Goal: Task Accomplishment & Management: Manage account settings

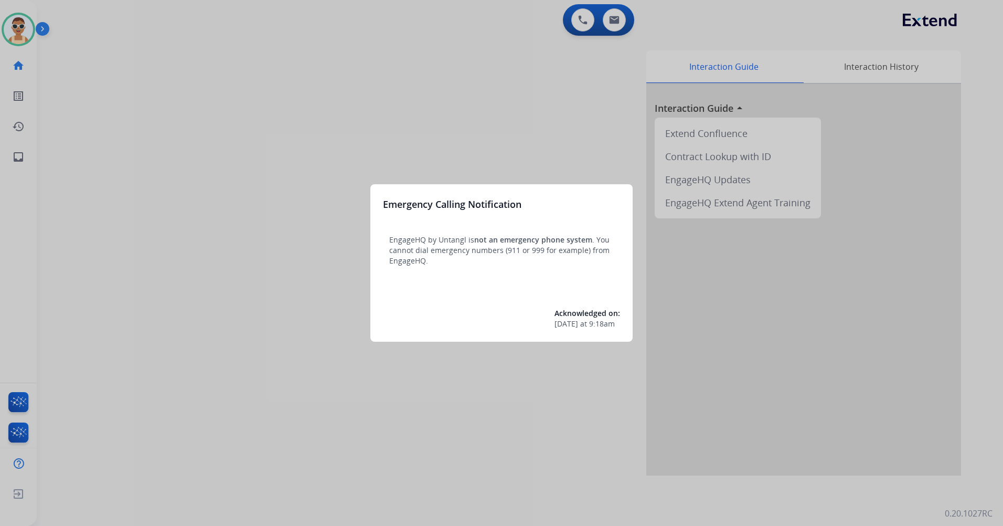
click at [258, 205] on div at bounding box center [501, 263] width 1003 height 526
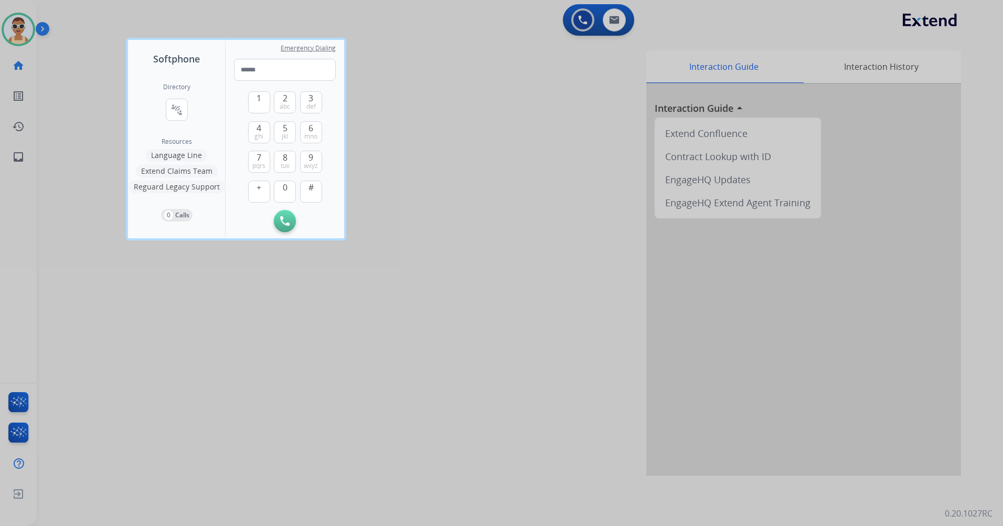
drag, startPoint x: 432, startPoint y: 469, endPoint x: 418, endPoint y: 458, distance: 17.2
click at [418, 458] on div at bounding box center [501, 263] width 1003 height 526
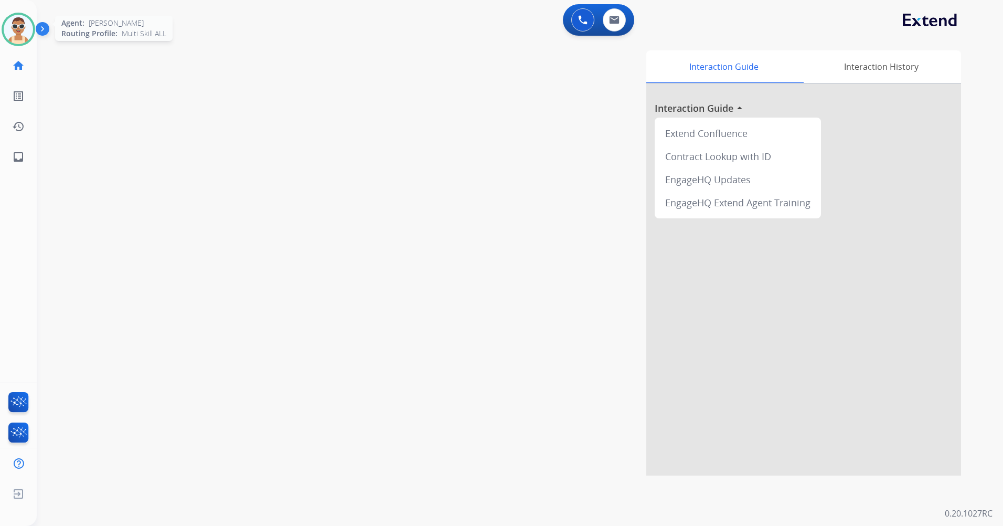
click at [13, 28] on img at bounding box center [18, 29] width 29 height 29
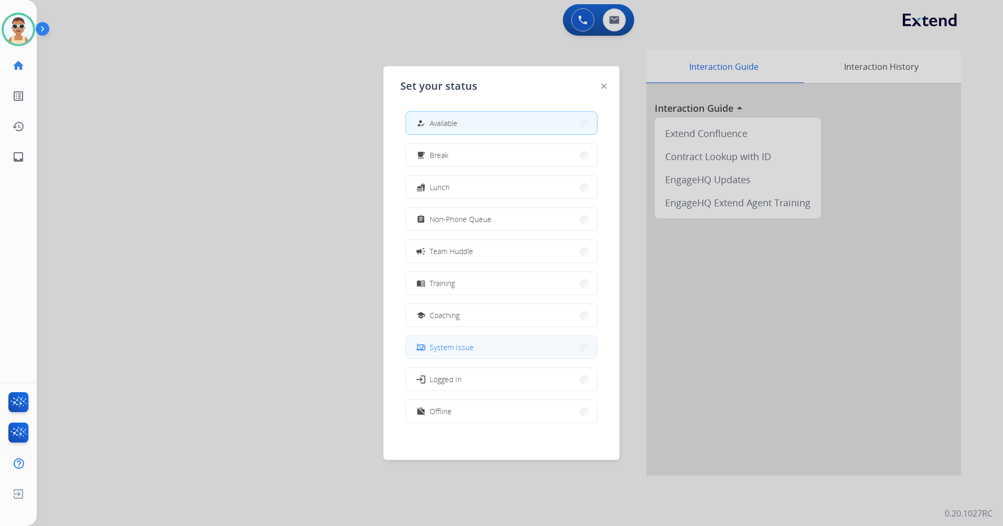
scroll to position [3, 0]
drag, startPoint x: 518, startPoint y: 400, endPoint x: 548, endPoint y: 288, distance: 116.4
click at [517, 400] on button "work_off Offline" at bounding box center [501, 408] width 191 height 23
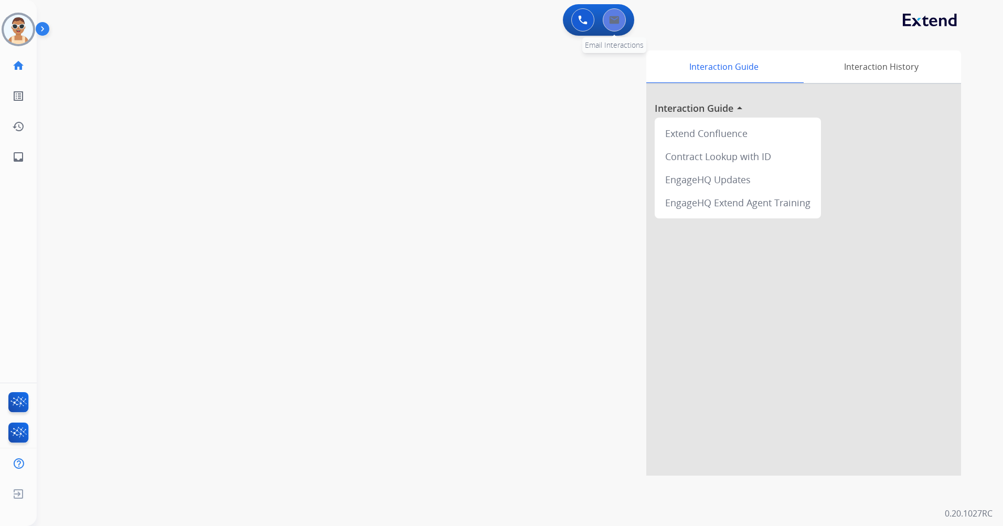
click at [612, 22] on img at bounding box center [614, 20] width 10 height 8
select select "**********"
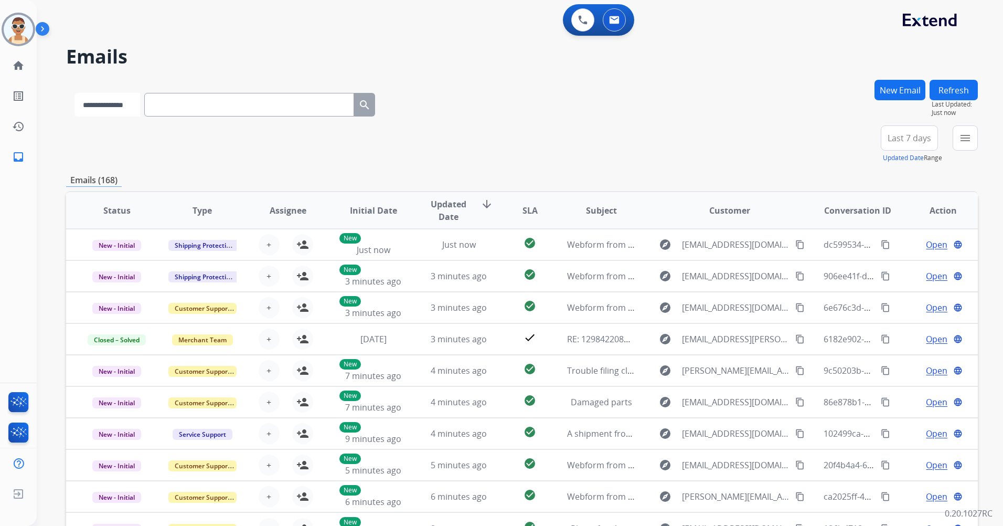
click at [126, 113] on select "**********" at bounding box center [108, 105] width 66 height 24
click at [206, 106] on input "text" at bounding box center [250, 105] width 210 height 24
paste input "**********"
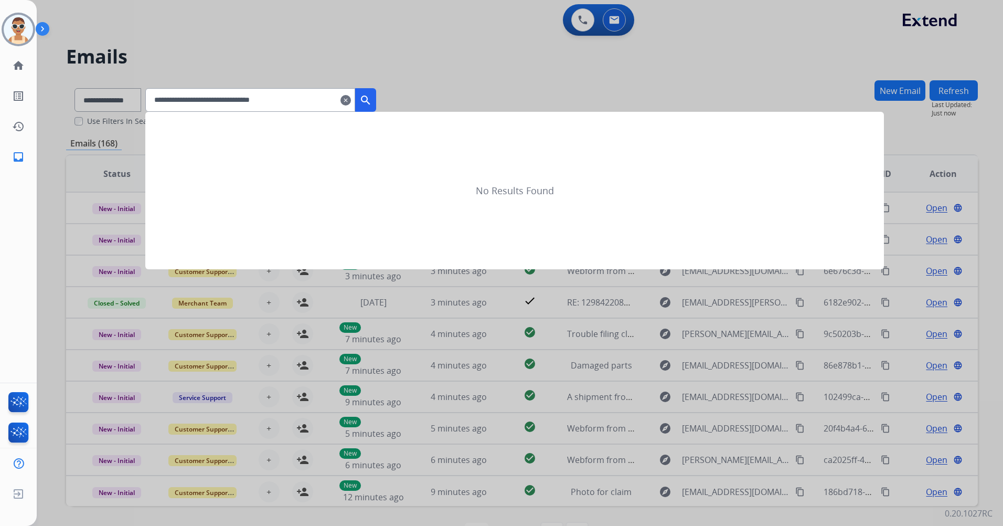
type input "**********"
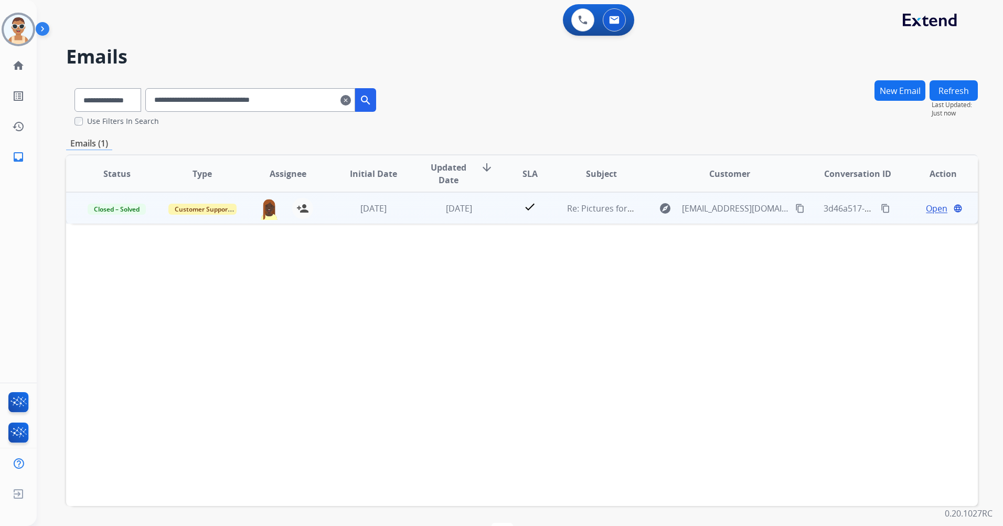
click at [932, 207] on span "Open" at bounding box center [937, 208] width 22 height 13
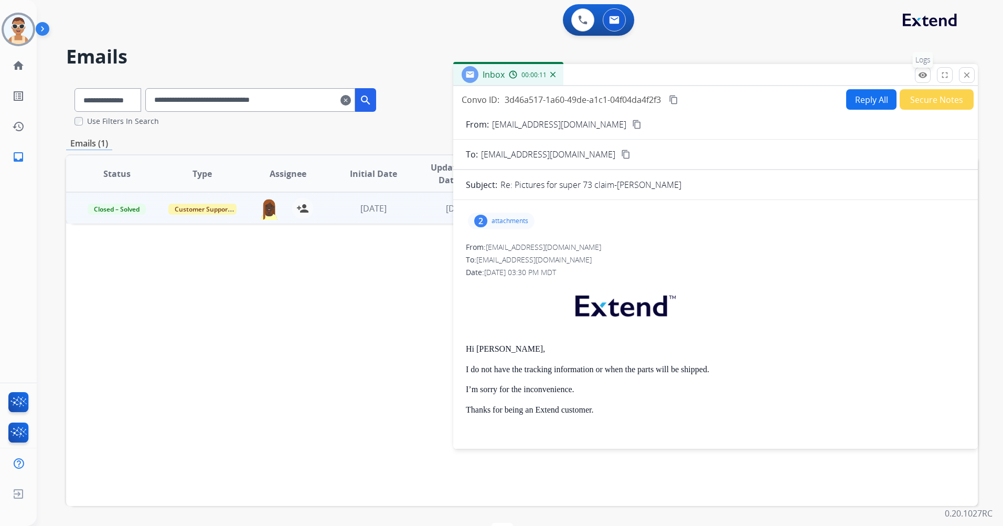
click at [923, 79] on mat-icon "remove_red_eye" at bounding box center [922, 74] width 9 height 9
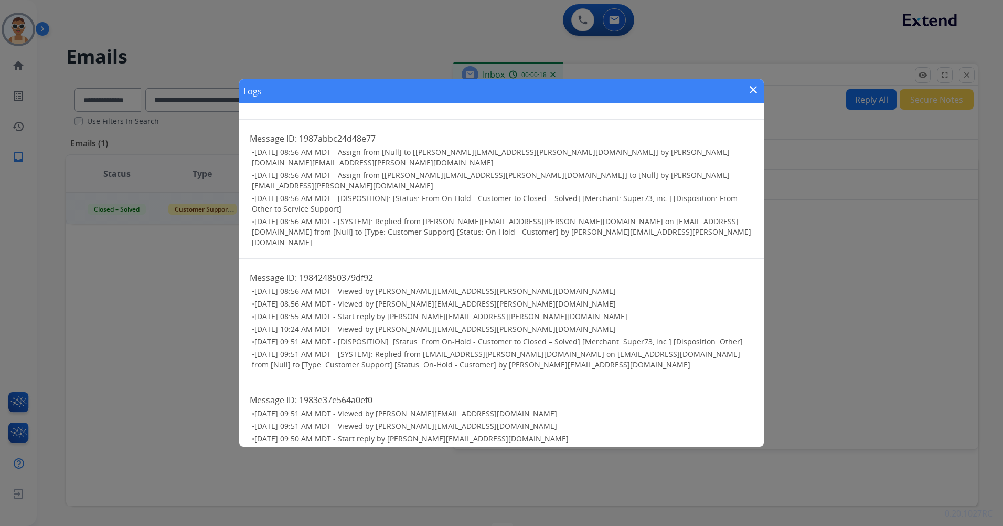
scroll to position [1006, 0]
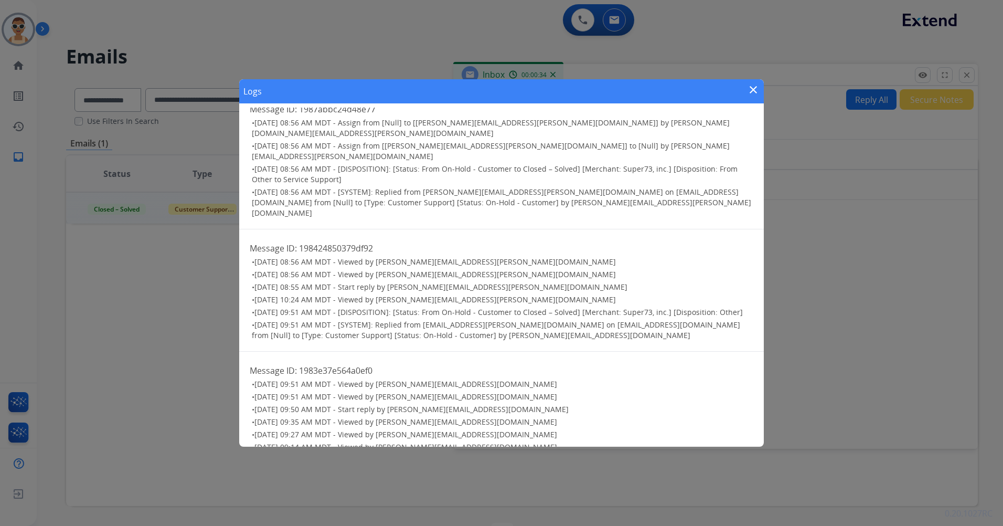
click at [751, 90] on mat-icon "close" at bounding box center [753, 89] width 13 height 13
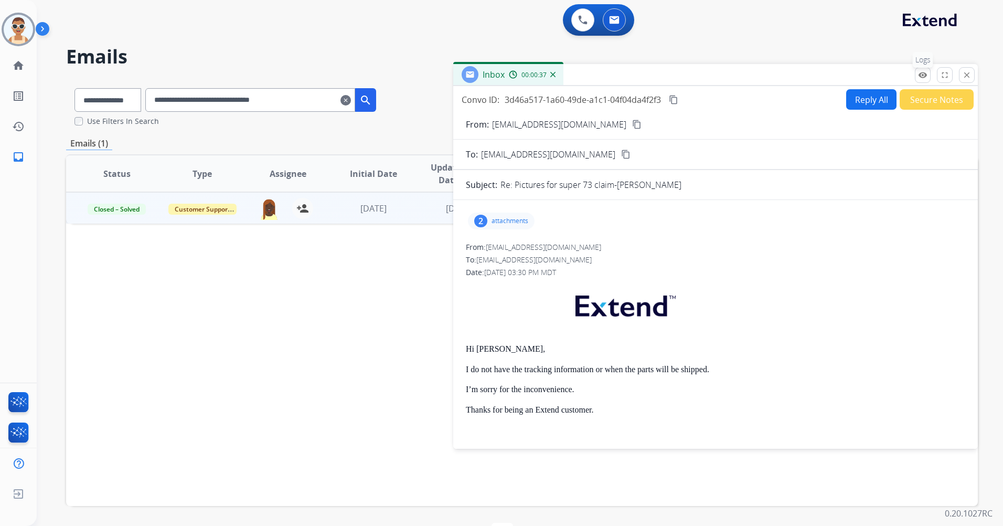
click at [927, 75] on mat-icon "remove_red_eye" at bounding box center [922, 74] width 9 height 9
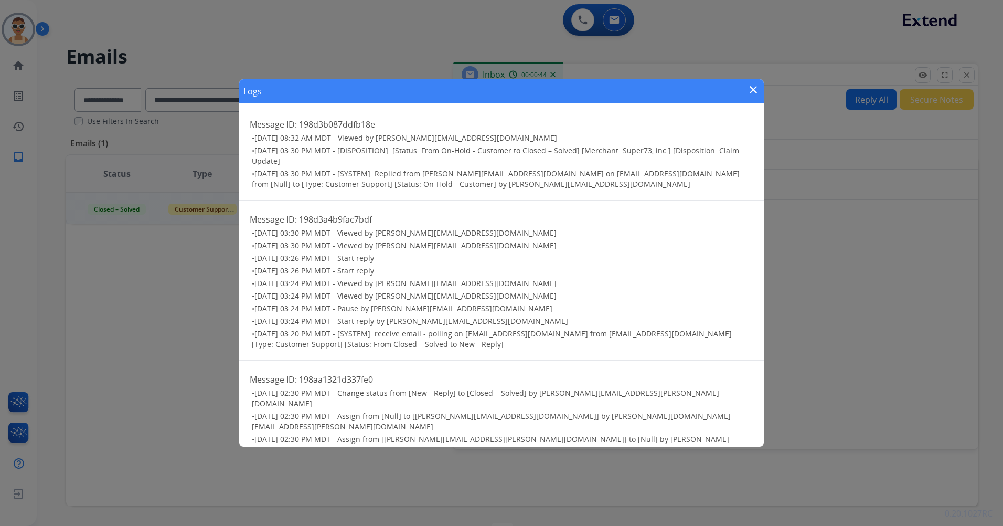
scroll to position [0, 0]
click at [754, 90] on mat-icon "close" at bounding box center [753, 89] width 13 height 13
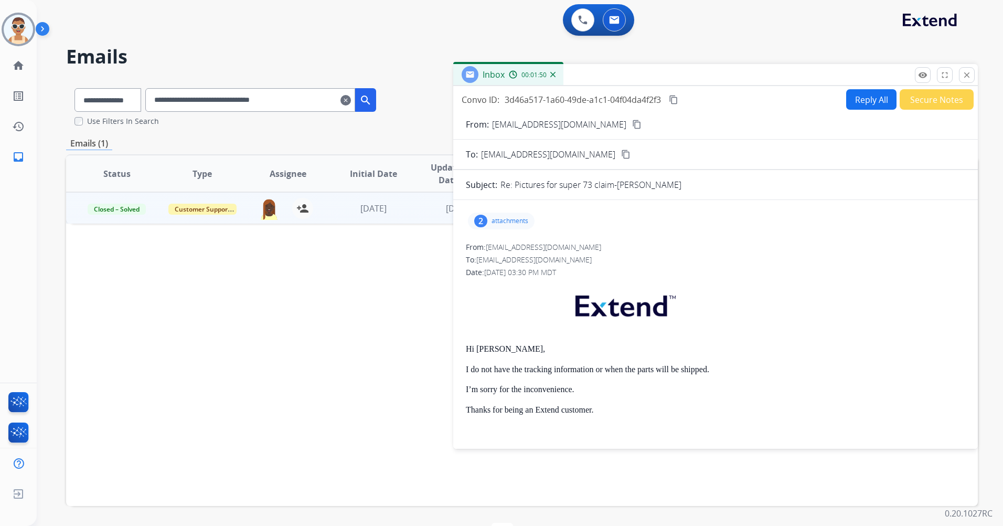
drag, startPoint x: 968, startPoint y: 78, endPoint x: 968, endPoint y: 86, distance: 7.9
click at [968, 78] on mat-icon "close" at bounding box center [966, 74] width 9 height 9
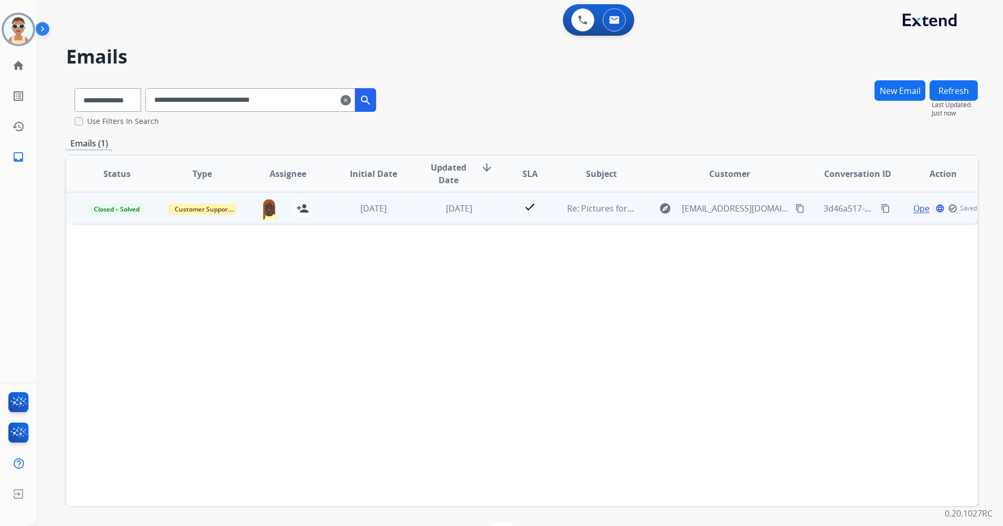
click at [881, 209] on mat-icon "content_copy" at bounding box center [885, 208] width 9 height 9
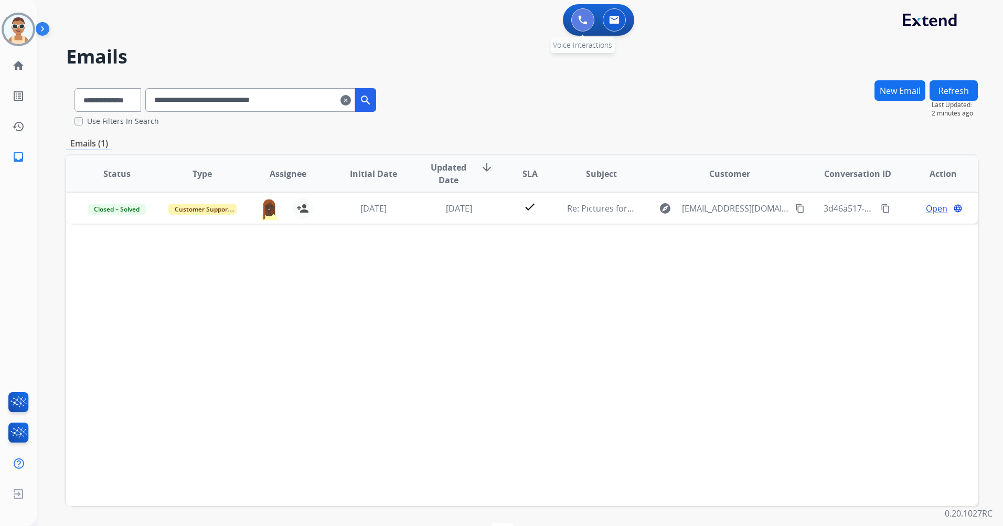
click at [580, 20] on img at bounding box center [582, 19] width 9 height 9
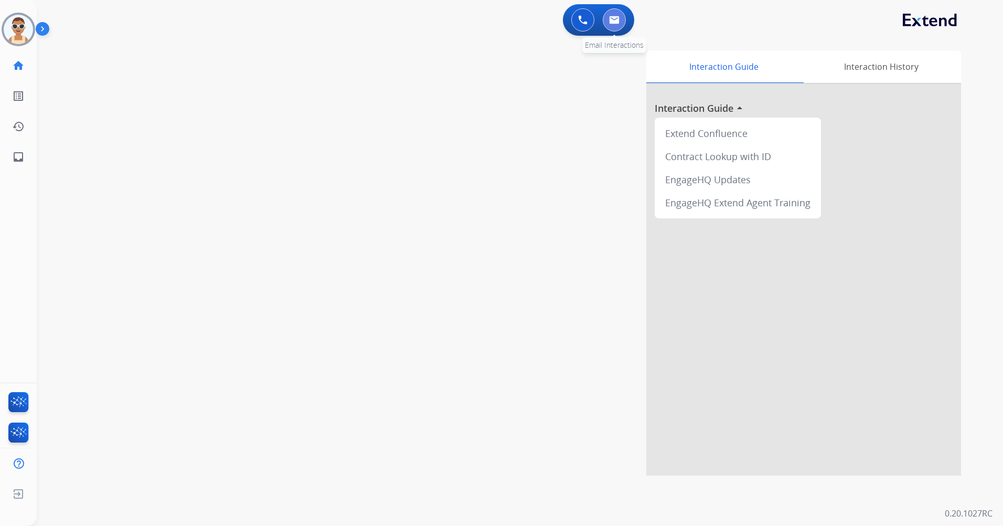
click at [611, 17] on img at bounding box center [614, 20] width 10 height 8
select select "**********"
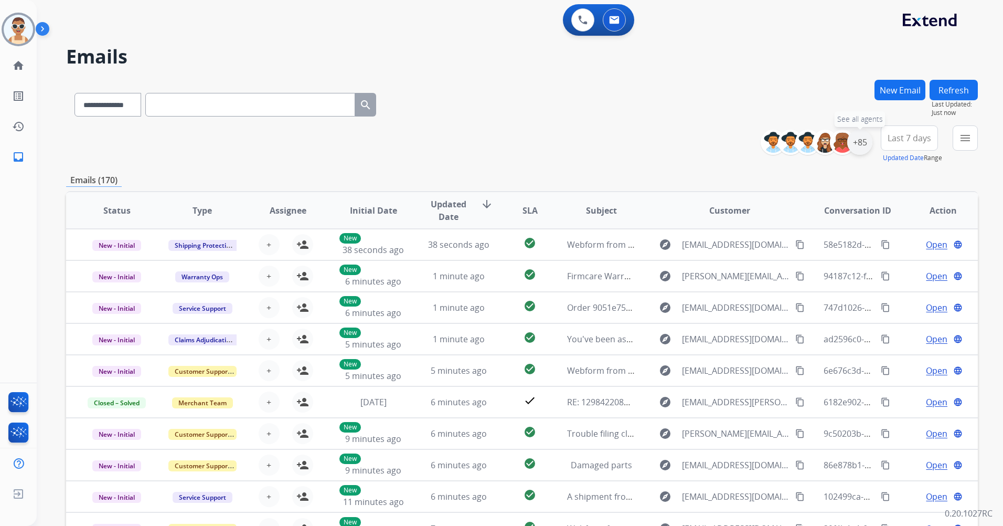
click at [855, 145] on div "+85" at bounding box center [860, 142] width 25 height 25
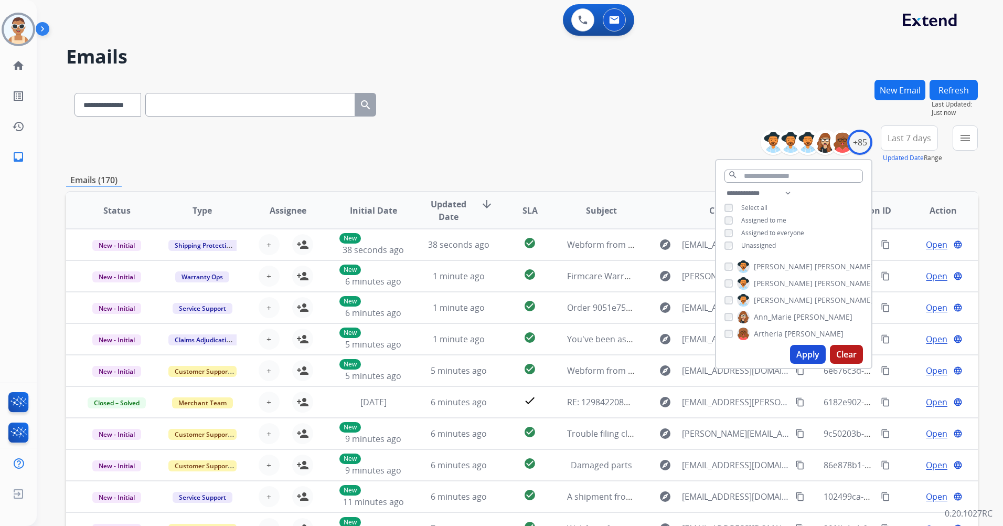
click at [770, 218] on span "Assigned to me" at bounding box center [763, 220] width 45 height 9
click at [802, 356] on button "Apply" at bounding box center [808, 354] width 36 height 19
click at [904, 136] on span "Last 7 days" at bounding box center [910, 138] width 44 height 4
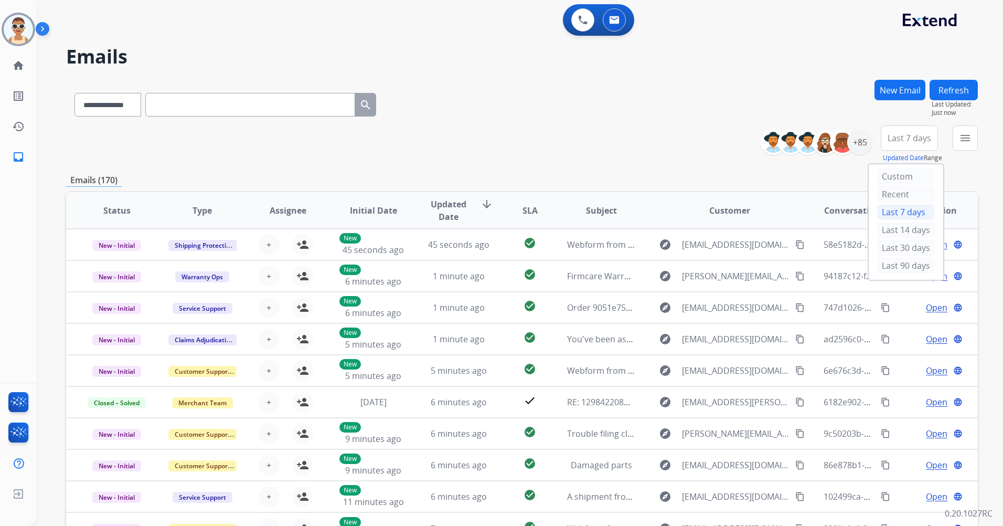
drag, startPoint x: 887, startPoint y: 268, endPoint x: 765, endPoint y: 248, distance: 124.3
click at [888, 267] on div "Last 90 days" at bounding box center [906, 266] width 58 height 16
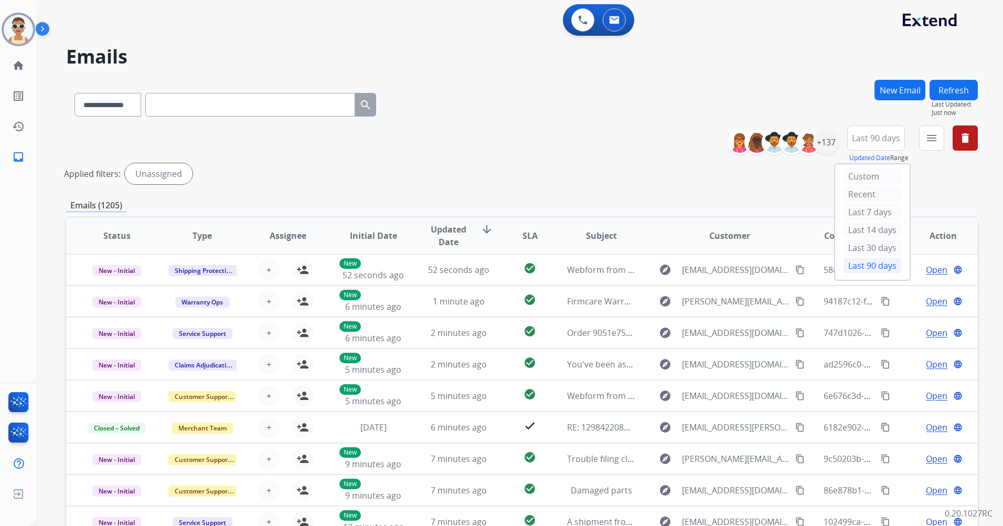
drag, startPoint x: 918, startPoint y: 141, endPoint x: 925, endPoint y: 141, distance: 6.8
click at [920, 141] on div "**********" at bounding box center [856, 144] width 243 height 38
click at [929, 141] on mat-icon "menu" at bounding box center [932, 138] width 13 height 13
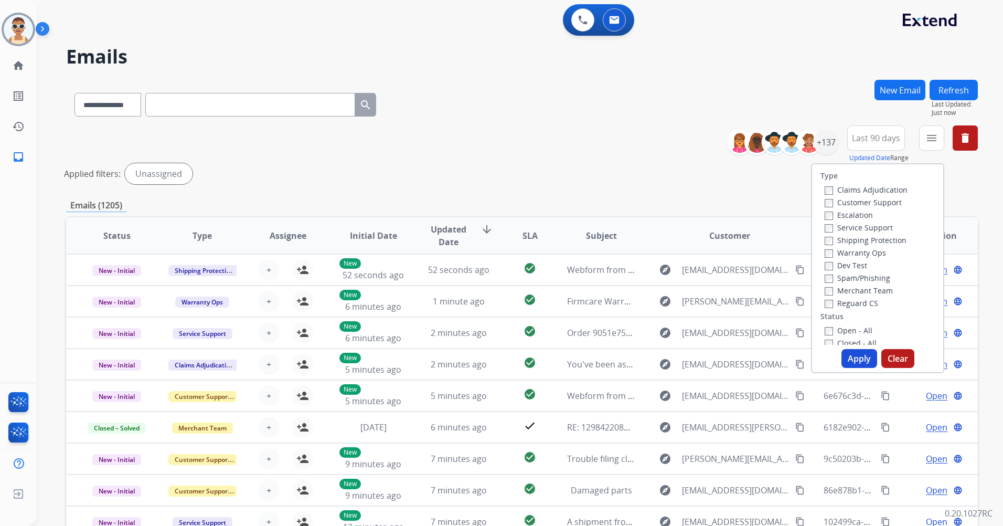
click at [878, 203] on label "Customer Support" at bounding box center [863, 202] width 77 height 10
click at [880, 241] on label "Shipping Protection" at bounding box center [866, 240] width 82 height 10
click at [854, 301] on label "Reguard CS" at bounding box center [852, 303] width 54 height 10
click at [843, 333] on label "Open - All" at bounding box center [849, 330] width 48 height 10
click at [855, 358] on button "Apply" at bounding box center [860, 358] width 36 height 19
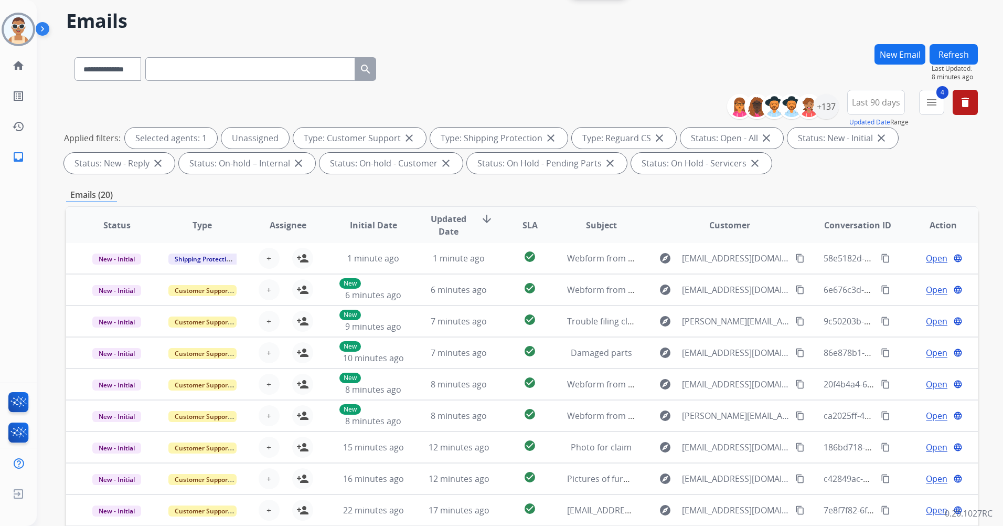
scroll to position [105, 0]
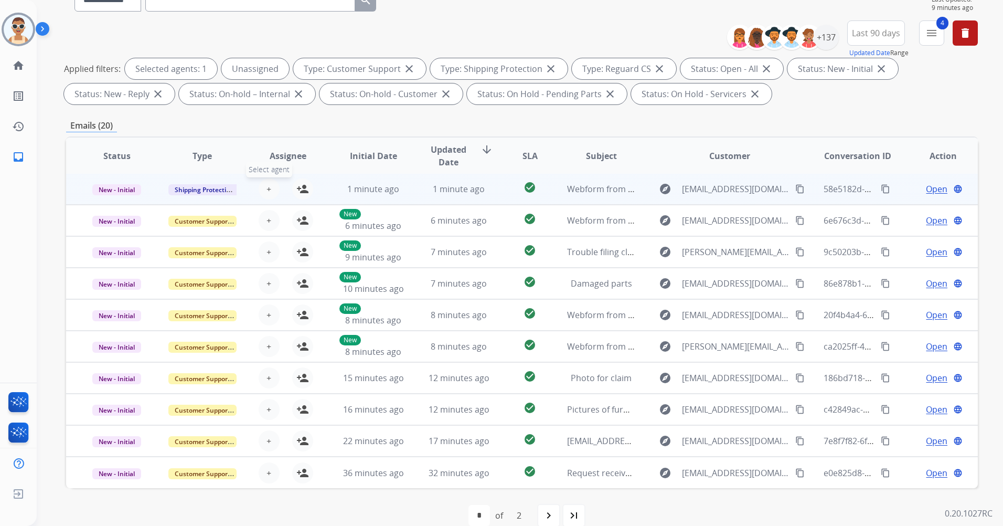
click at [272, 186] on button "+ Select agent" at bounding box center [269, 188] width 21 height 21
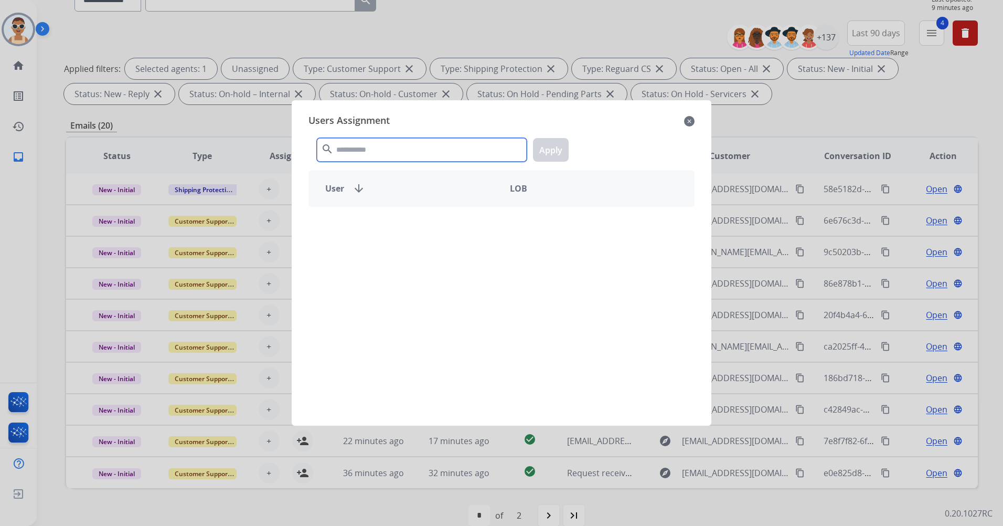
click at [400, 149] on input "text" at bounding box center [422, 150] width 210 height 24
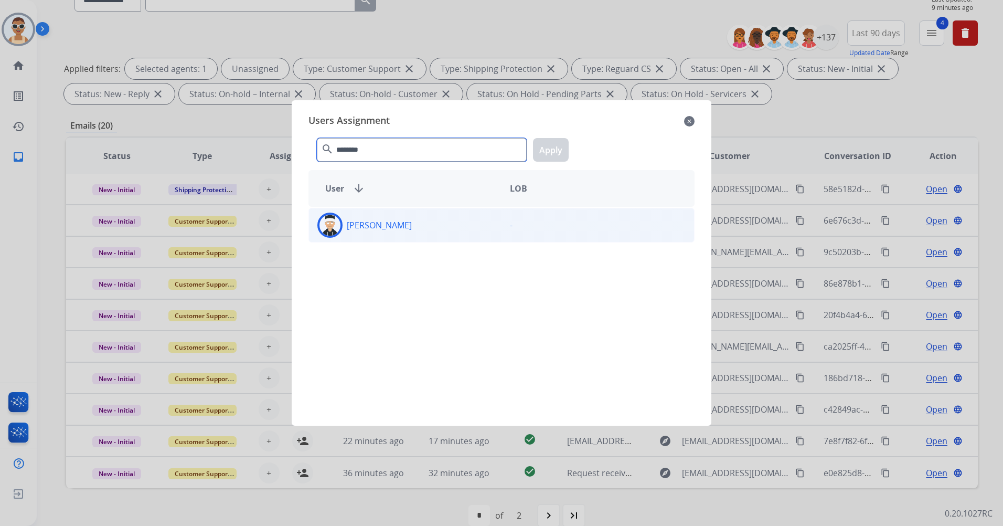
type input "********"
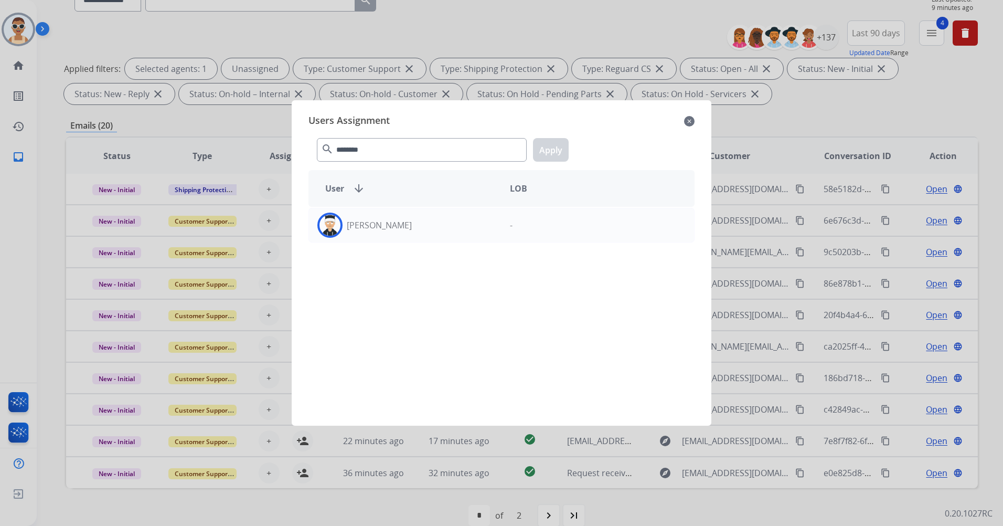
drag, startPoint x: 435, startPoint y: 235, endPoint x: 544, endPoint y: 172, distance: 126.0
click at [437, 233] on div "[PERSON_NAME]" at bounding box center [405, 225] width 193 height 25
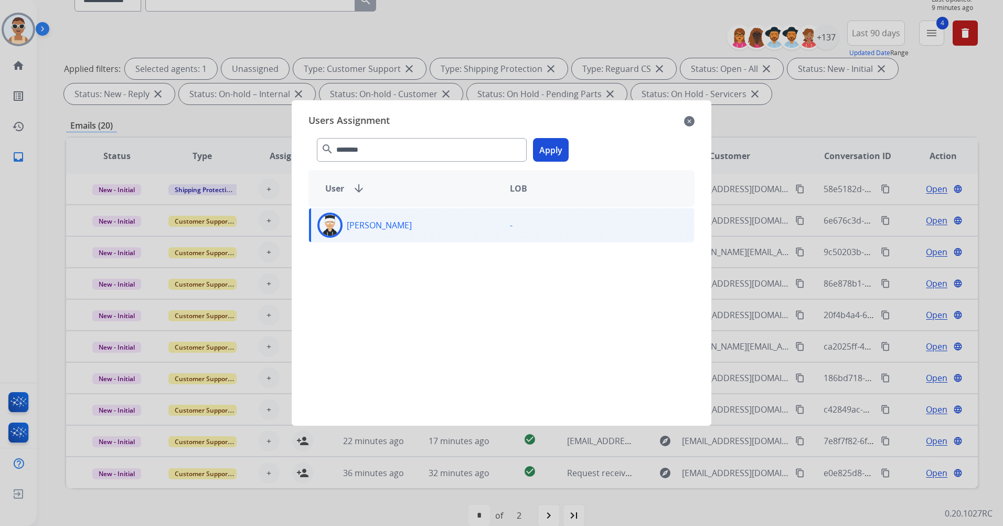
click at [546, 155] on button "Apply" at bounding box center [551, 150] width 36 height 24
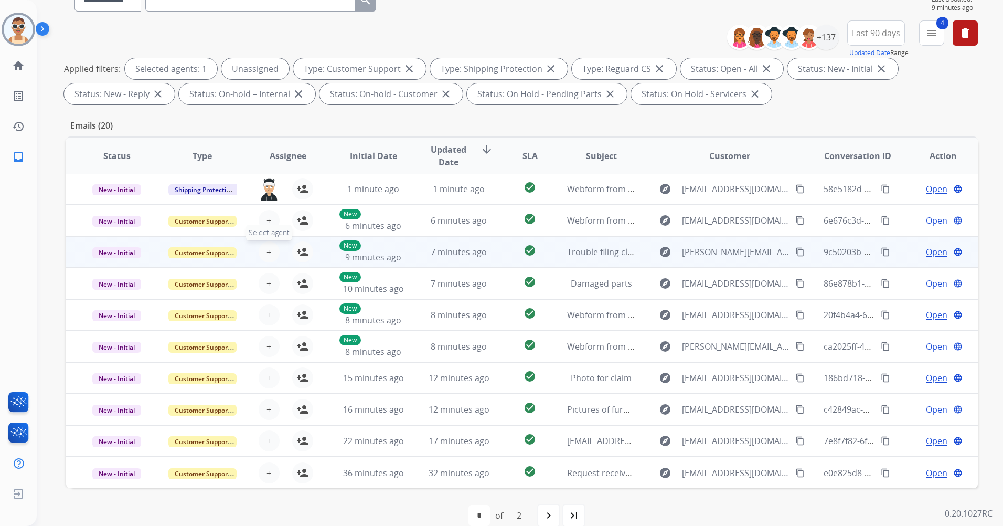
click at [269, 226] on span "Select agent" at bounding box center [269, 233] width 46 height 16
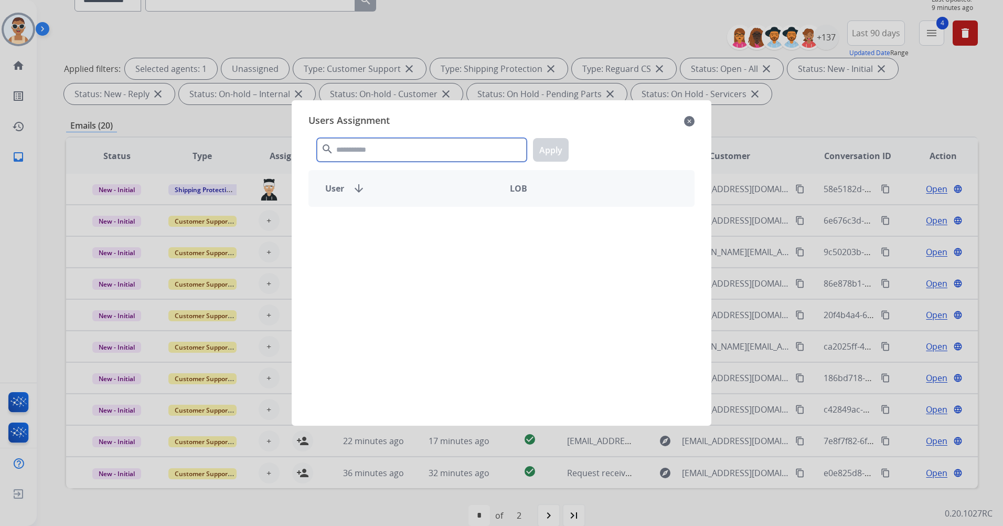
click at [361, 156] on input "text" at bounding box center [422, 150] width 210 height 24
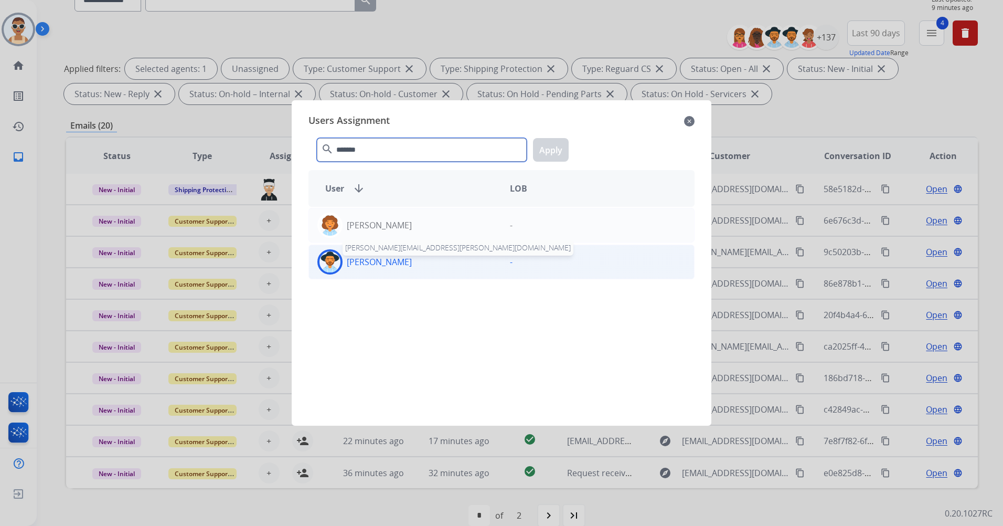
type input "*******"
click at [390, 261] on p "[PERSON_NAME]" at bounding box center [379, 262] width 65 height 13
click at [548, 152] on button "Apply" at bounding box center [551, 150] width 36 height 24
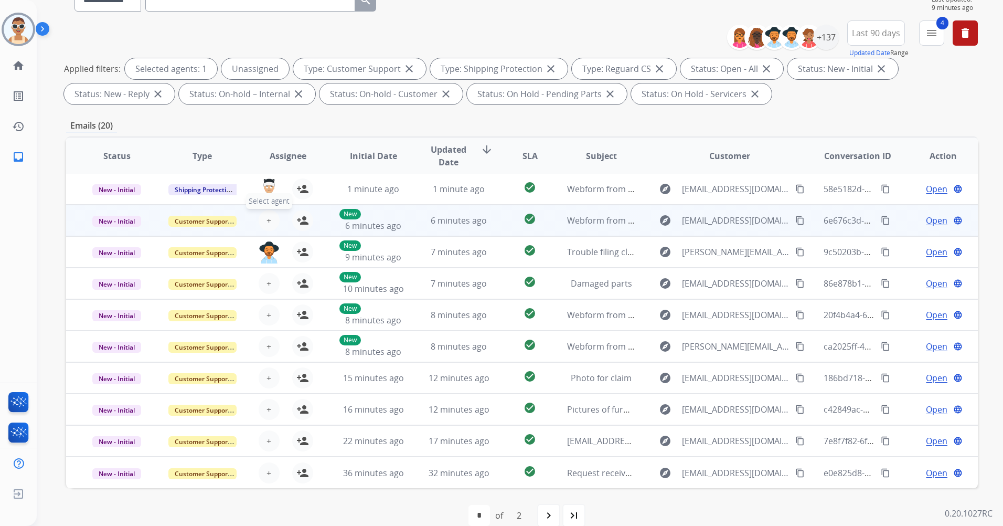
click at [271, 216] on button "+ Select agent" at bounding box center [269, 220] width 21 height 21
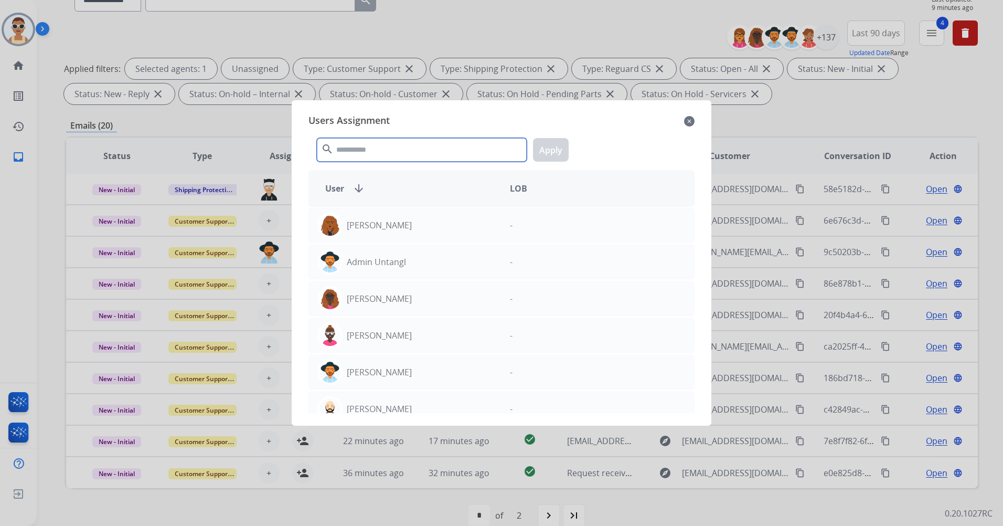
click at [427, 146] on input "text" at bounding box center [422, 150] width 210 height 24
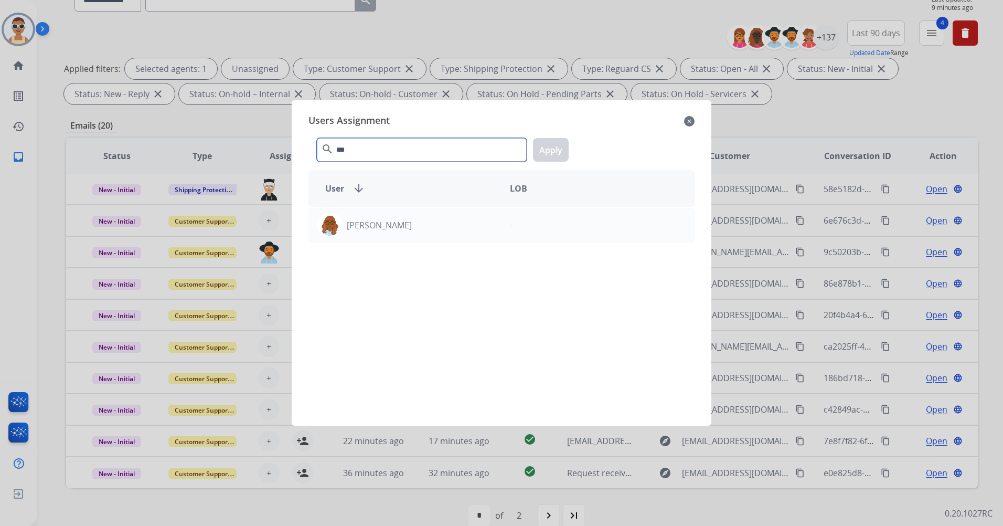
type input "***"
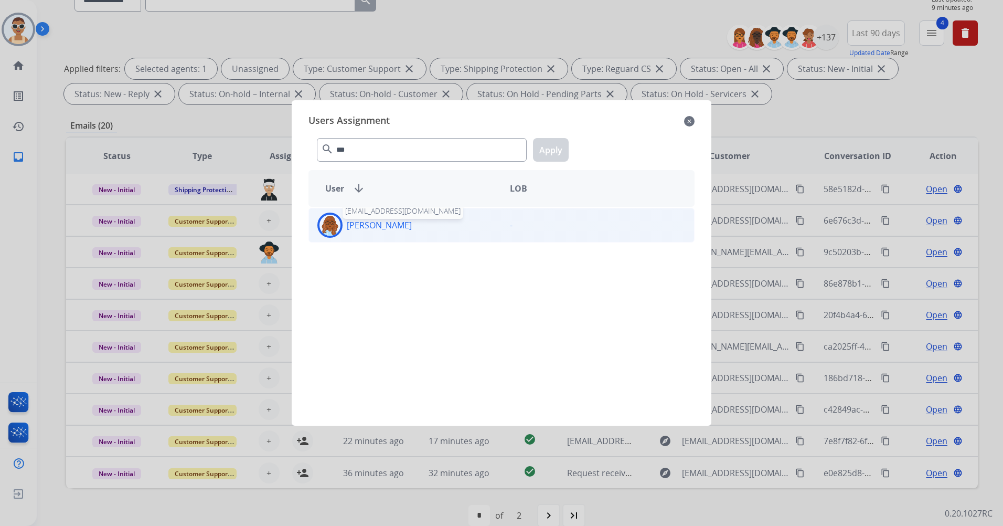
click at [368, 224] on p "[PERSON_NAME]" at bounding box center [379, 225] width 65 height 13
click at [546, 156] on button "Apply" at bounding box center [551, 150] width 36 height 24
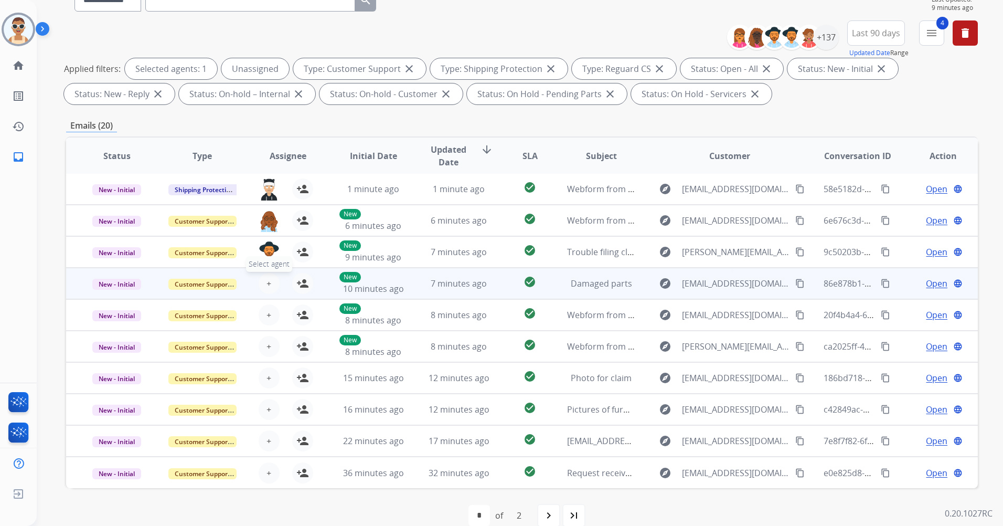
click at [263, 281] on button "+ Select agent" at bounding box center [269, 283] width 21 height 21
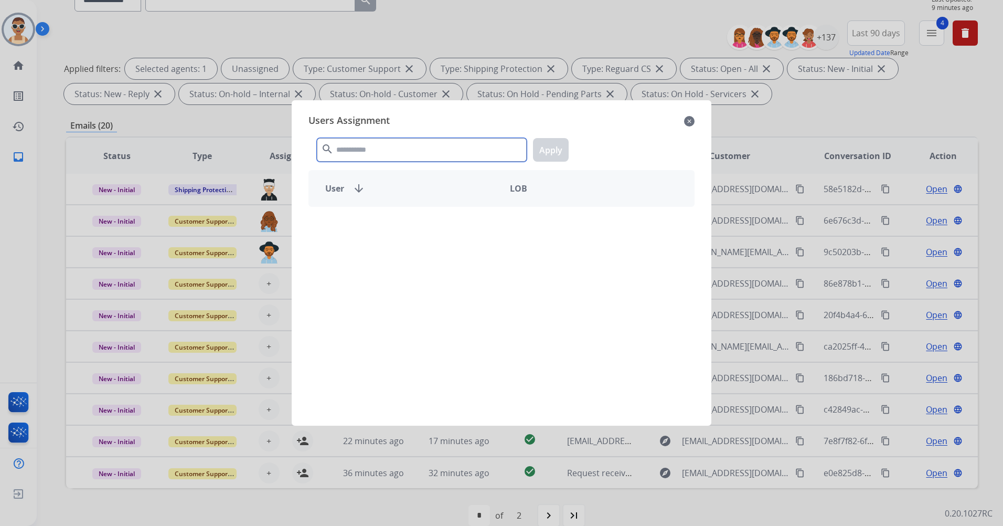
click at [351, 144] on input "text" at bounding box center [422, 150] width 210 height 24
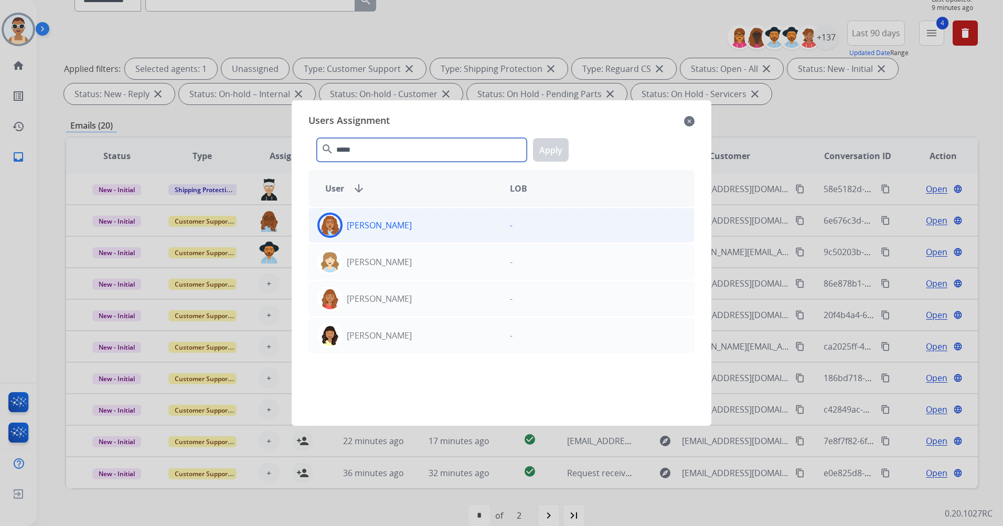
type input "*****"
click at [402, 218] on div "[PERSON_NAME]" at bounding box center [405, 225] width 193 height 25
click at [555, 147] on button "Apply" at bounding box center [551, 150] width 36 height 24
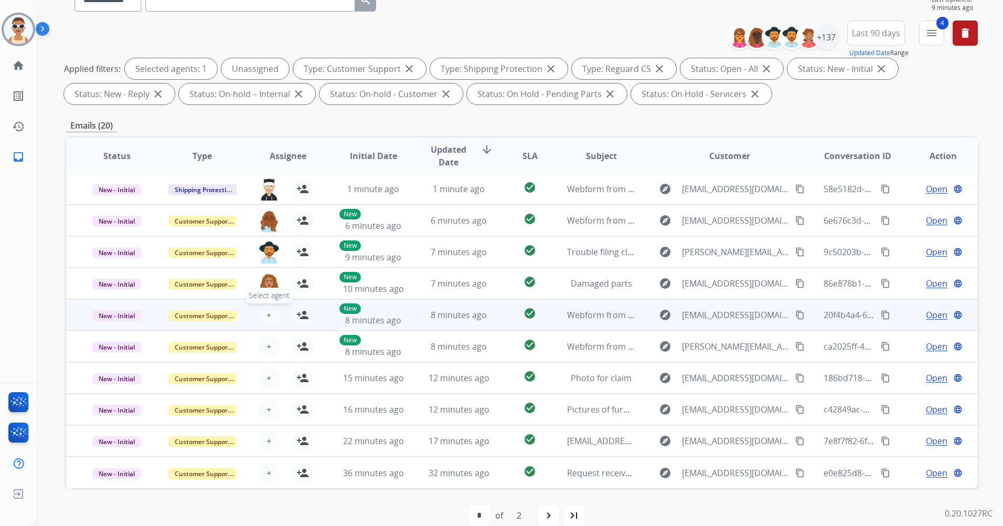
click at [268, 310] on span "+" at bounding box center [269, 315] width 5 height 13
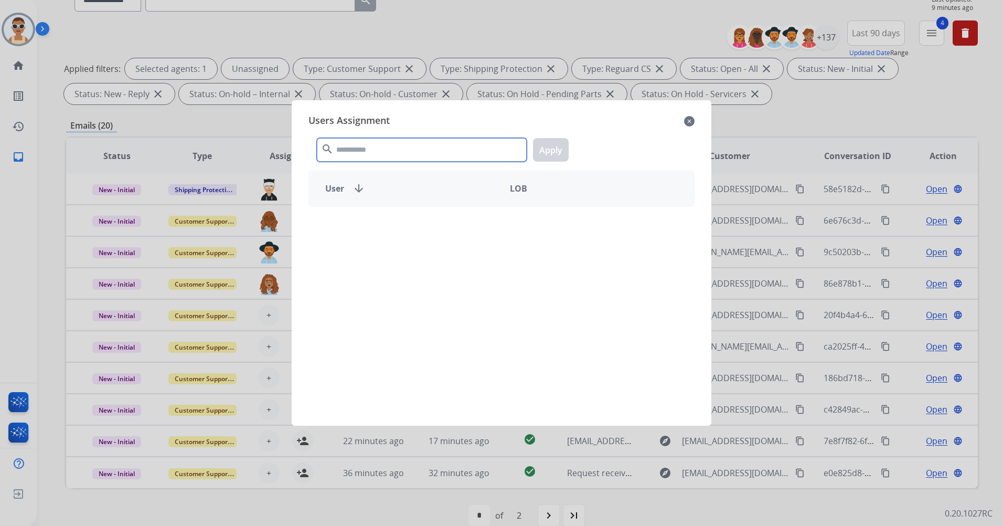
click at [363, 152] on input "text" at bounding box center [422, 150] width 210 height 24
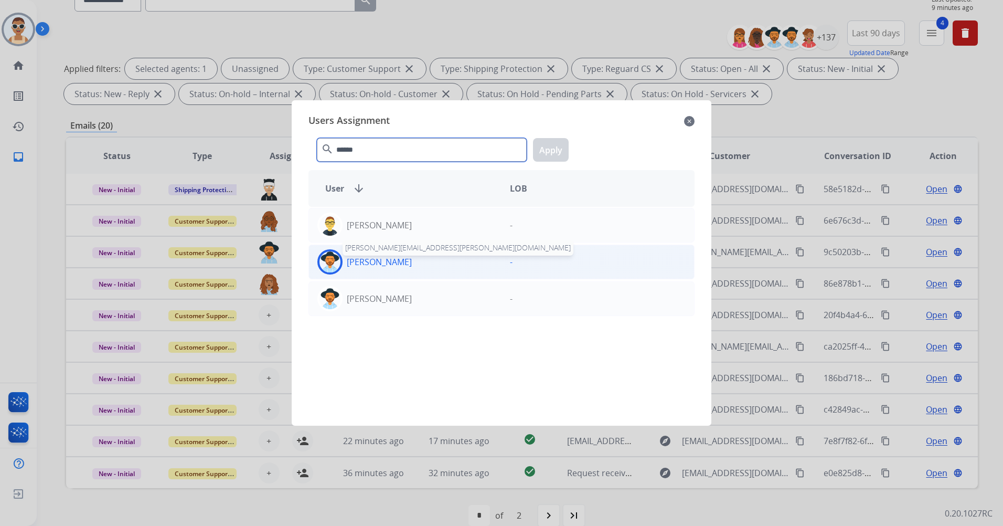
type input "******"
click at [403, 264] on p "[PERSON_NAME]" at bounding box center [379, 262] width 65 height 13
click at [538, 153] on button "Apply" at bounding box center [551, 150] width 36 height 24
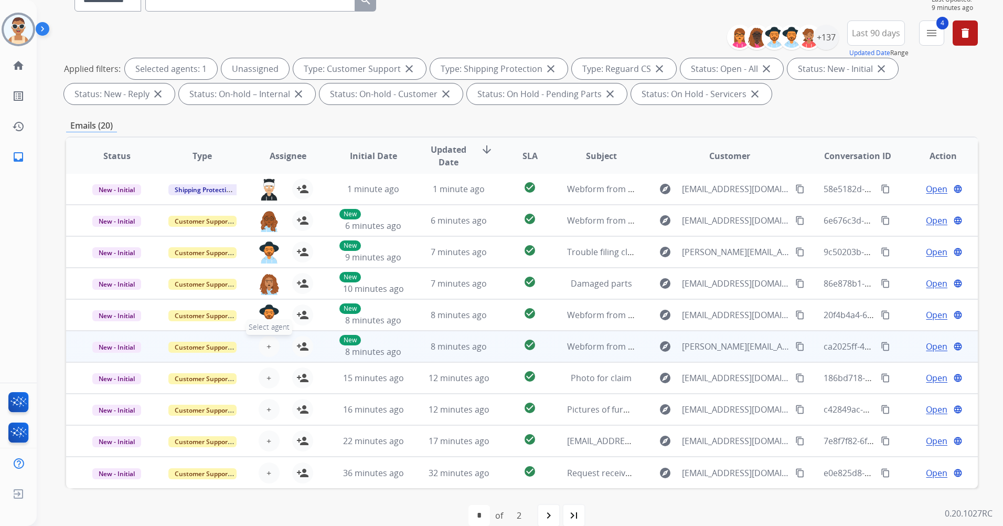
click at [260, 352] on button "+ Select agent" at bounding box center [269, 346] width 21 height 21
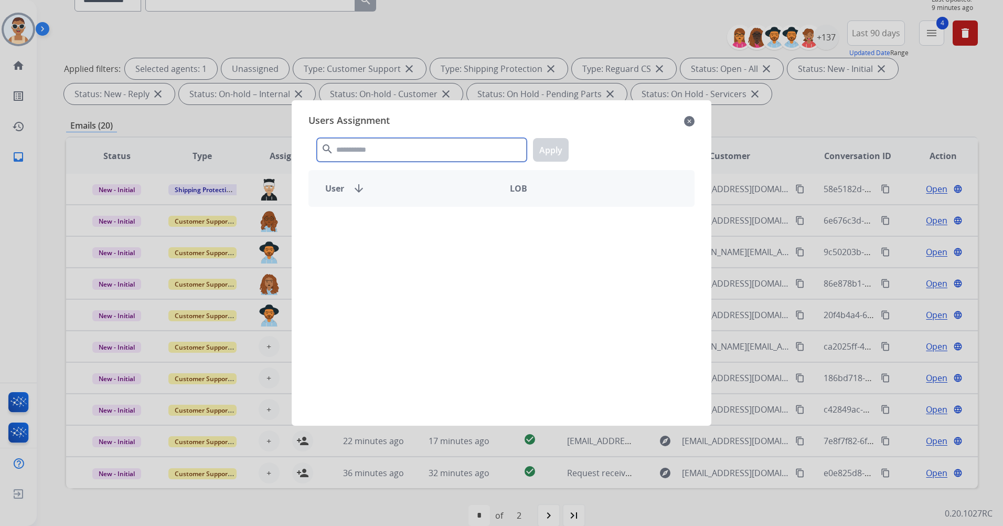
click at [358, 144] on input "text" at bounding box center [422, 150] width 210 height 24
type input "***"
click at [462, 204] on div "User arrow_downward LOB" at bounding box center [502, 188] width 386 height 37
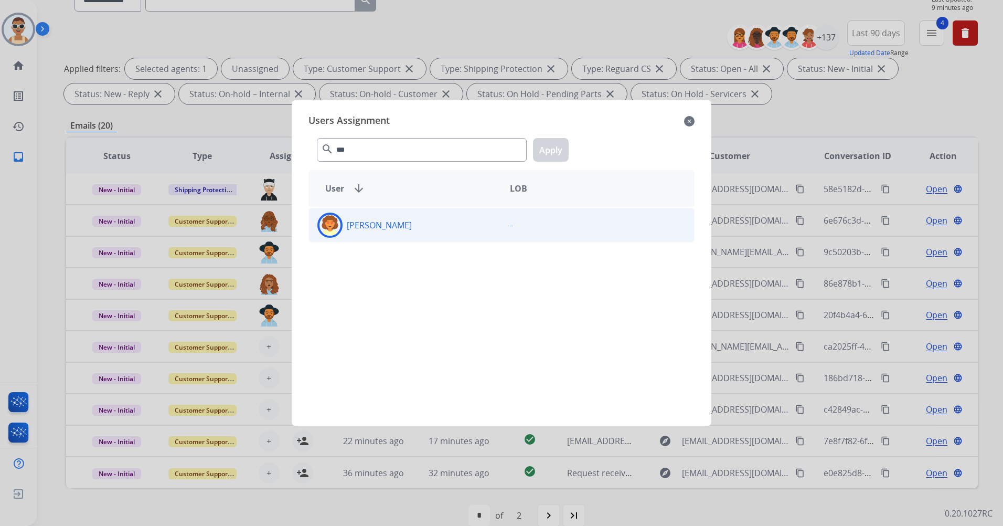
click at [456, 221] on div "[PERSON_NAME]" at bounding box center [405, 225] width 193 height 25
click at [550, 151] on button "Apply" at bounding box center [551, 150] width 36 height 24
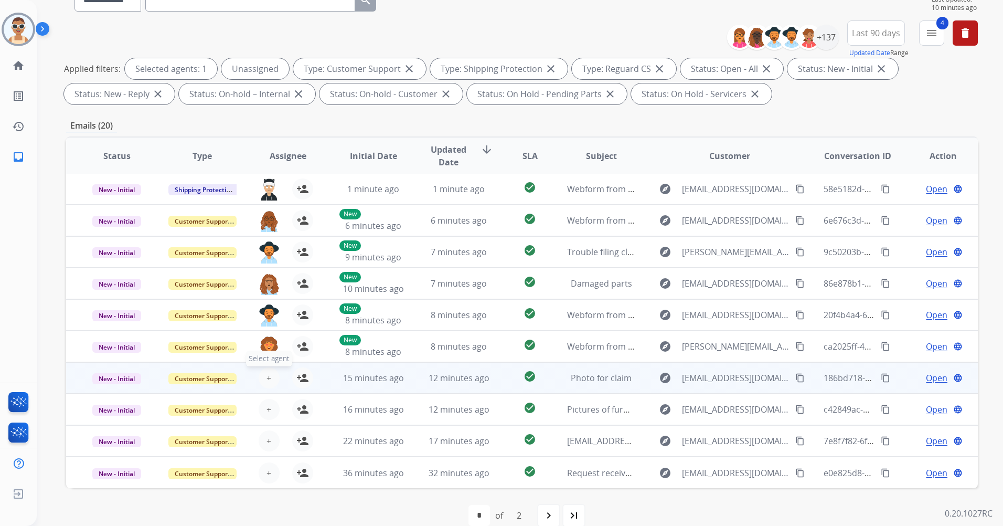
click at [271, 376] on button "+ Select agent" at bounding box center [269, 377] width 21 height 21
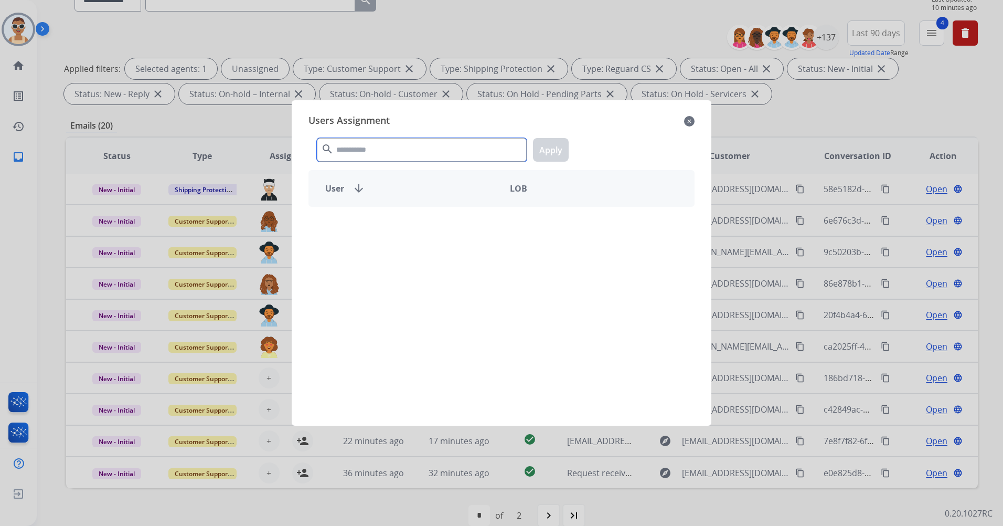
click at [372, 151] on input "text" at bounding box center [422, 150] width 210 height 24
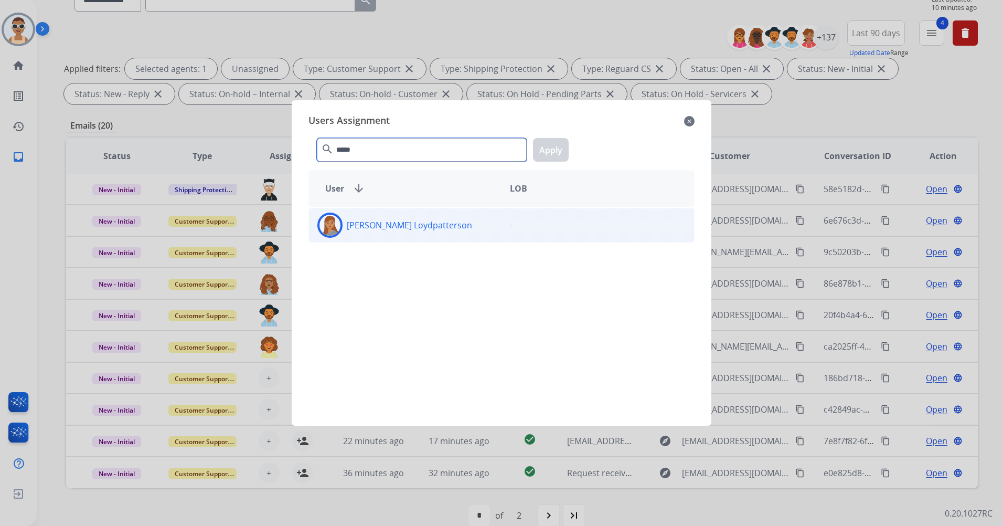
type input "*****"
click at [405, 218] on div "[PERSON_NAME] Loydpatterson" at bounding box center [405, 225] width 193 height 25
click at [562, 146] on button "Apply" at bounding box center [551, 150] width 36 height 24
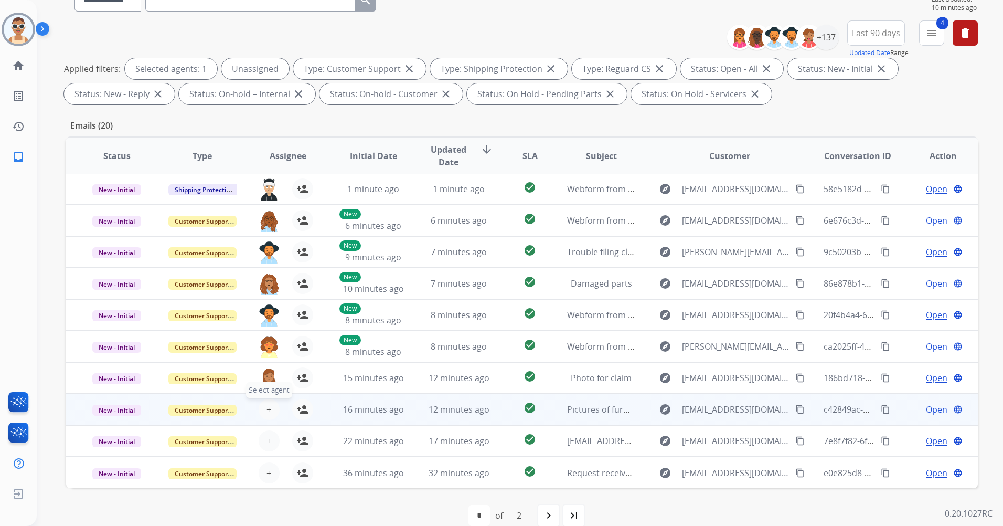
click at [269, 403] on span "+" at bounding box center [269, 409] width 5 height 13
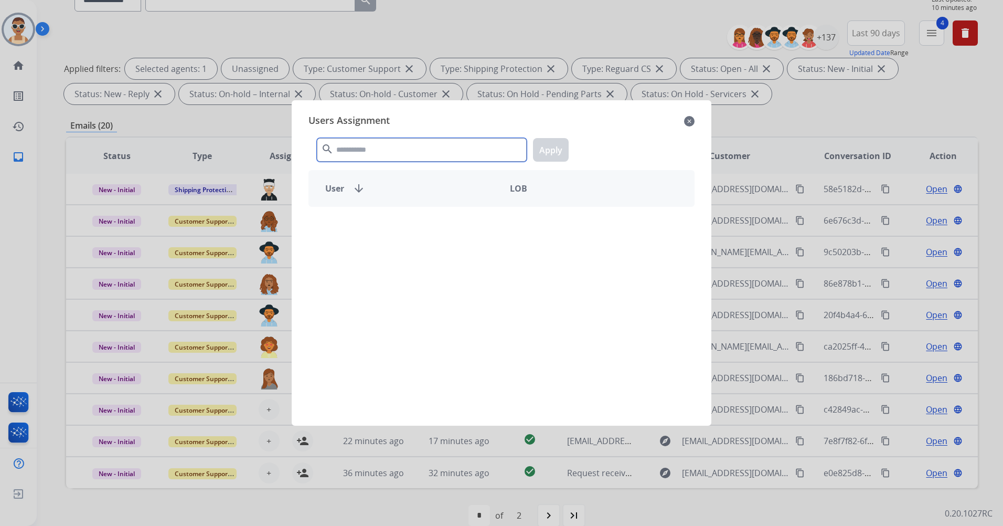
click at [431, 147] on input "text" at bounding box center [422, 150] width 210 height 24
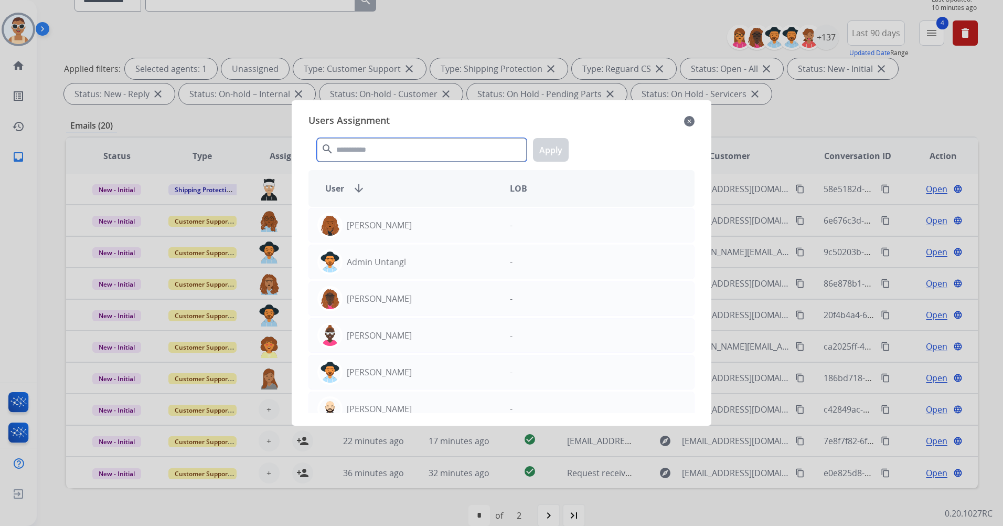
type input "*"
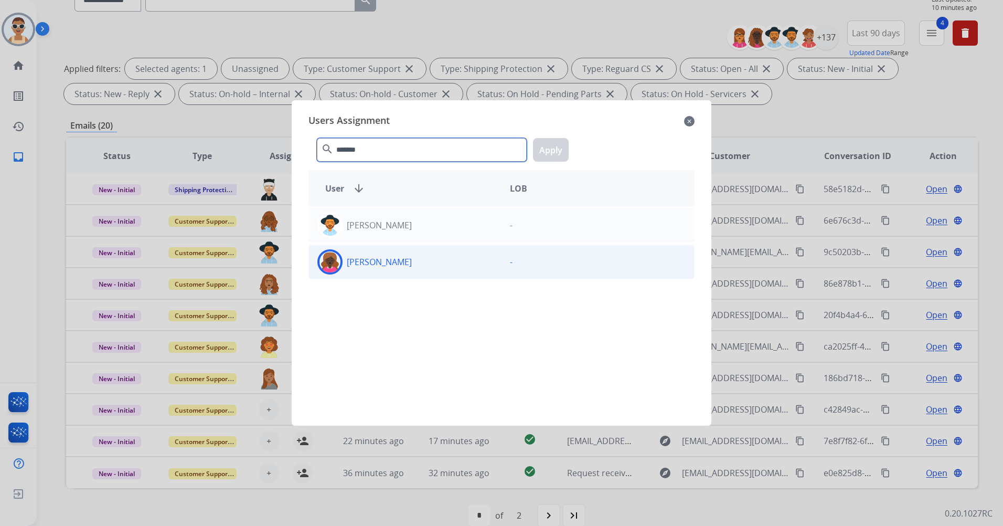
type input "*******"
click at [435, 262] on div "[PERSON_NAME]" at bounding box center [405, 261] width 193 height 25
click at [556, 150] on button "Apply" at bounding box center [551, 150] width 36 height 24
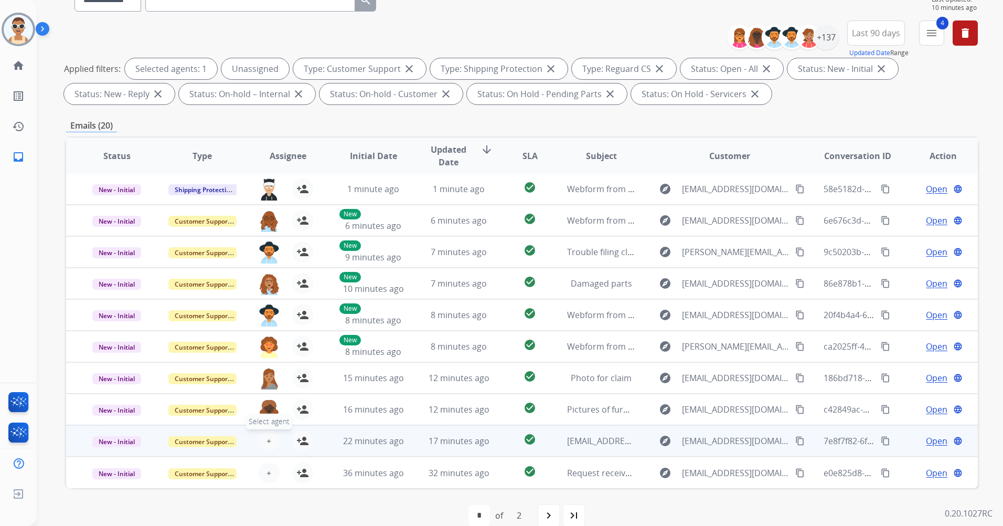
click at [263, 437] on button "+ Select agent" at bounding box center [269, 440] width 21 height 21
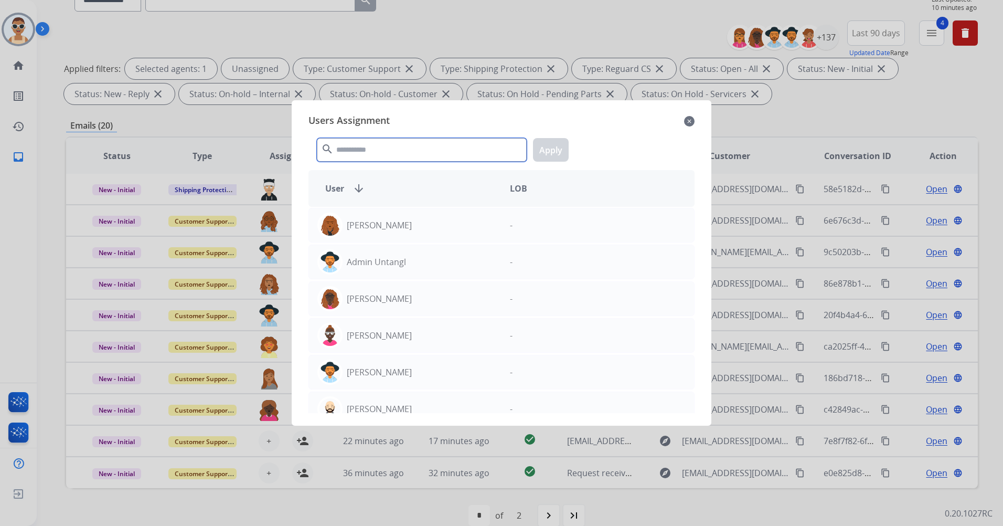
click at [379, 154] on input "text" at bounding box center [422, 150] width 210 height 24
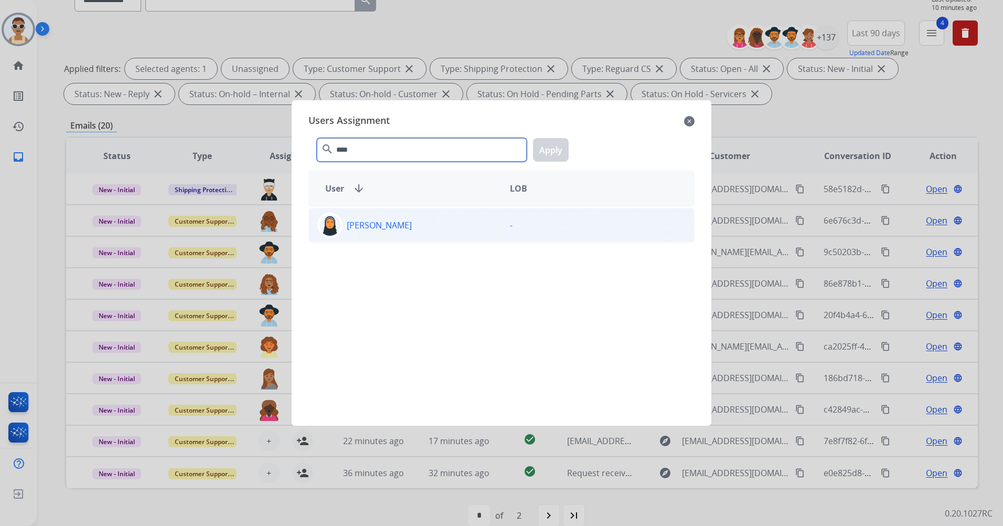
type input "****"
click at [414, 238] on div "[PERSON_NAME] -" at bounding box center [502, 225] width 386 height 35
click at [548, 145] on button "Apply" at bounding box center [551, 150] width 36 height 24
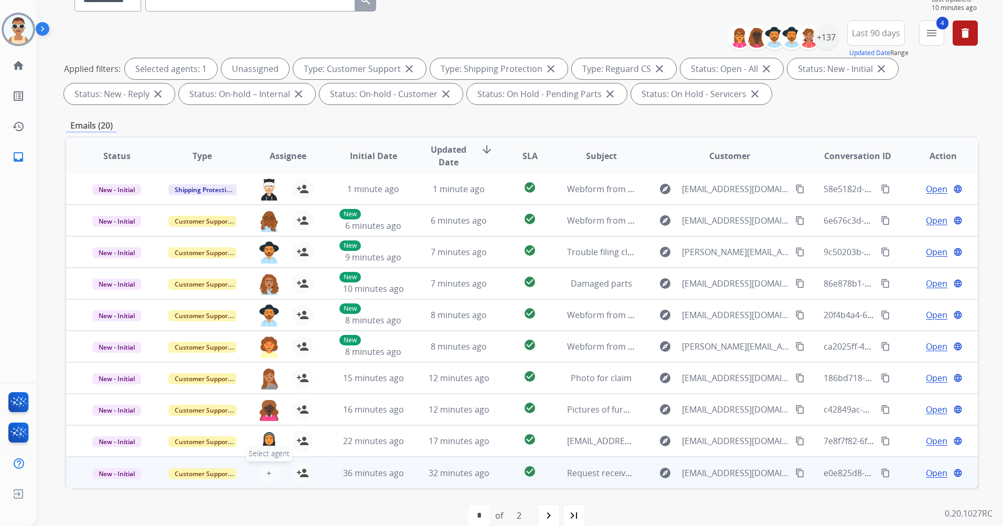
click at [267, 468] on span "+" at bounding box center [269, 473] width 5 height 13
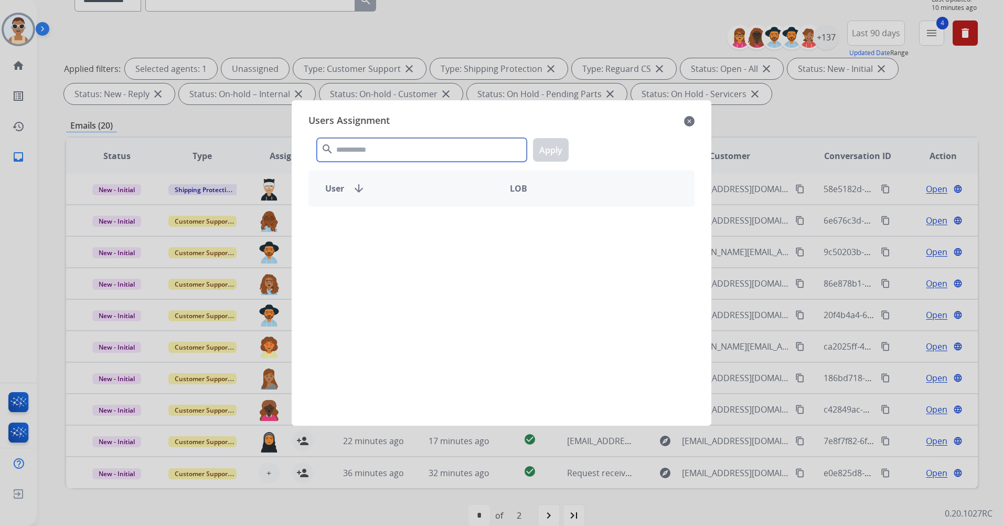
click at [404, 146] on input "text" at bounding box center [422, 150] width 210 height 24
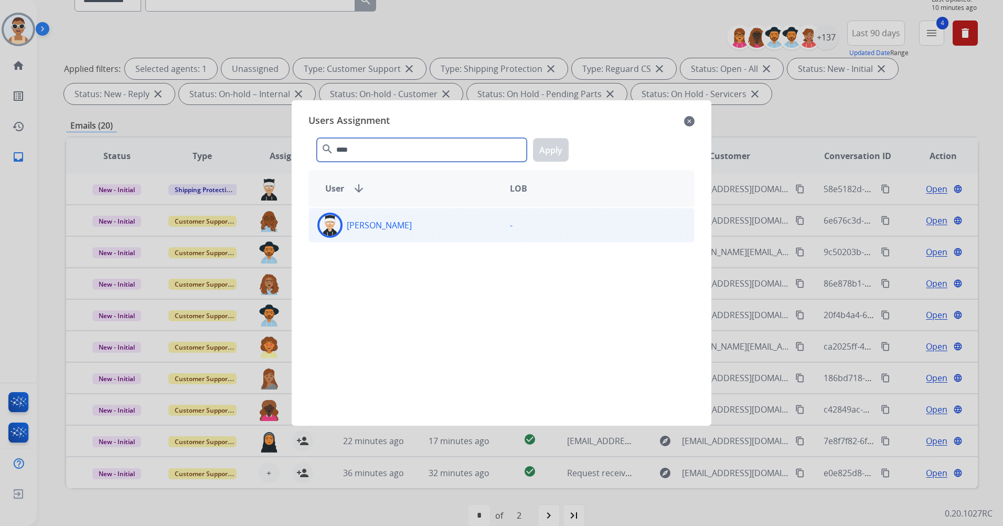
type input "****"
click at [406, 236] on div "[PERSON_NAME]" at bounding box center [405, 225] width 193 height 25
click at [543, 149] on button "Apply" at bounding box center [551, 150] width 36 height 24
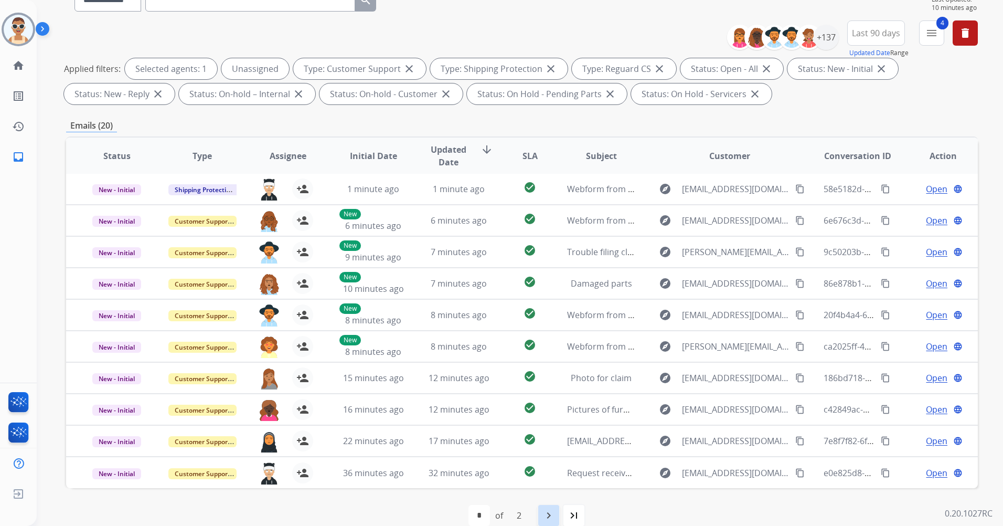
click at [548, 515] on mat-icon "navigate_next" at bounding box center [549, 515] width 13 height 13
select select "*"
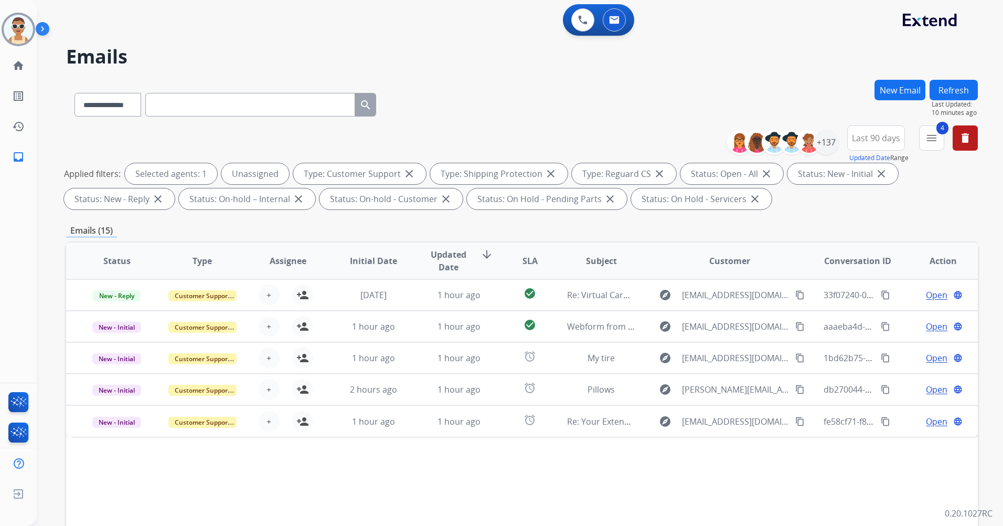
scroll to position [0, 0]
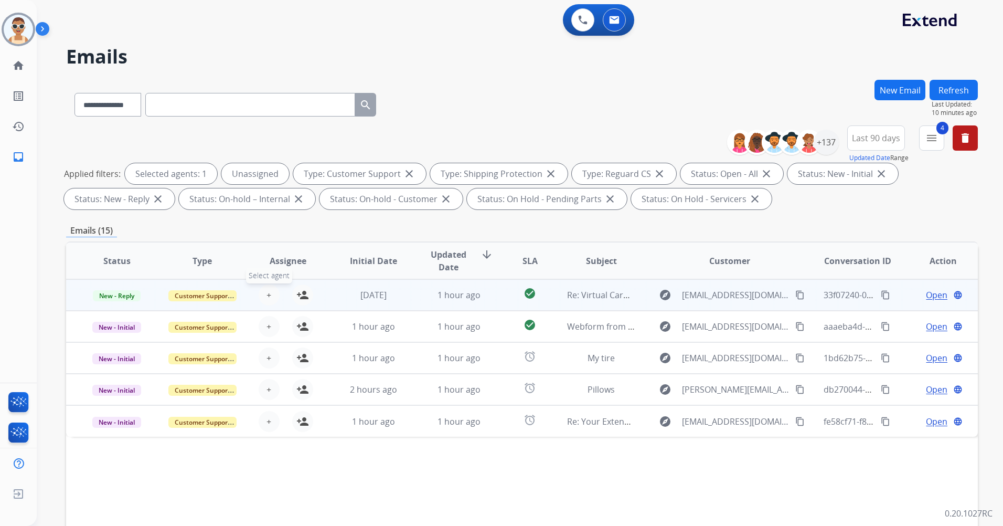
click at [267, 293] on span "+" at bounding box center [269, 295] width 5 height 13
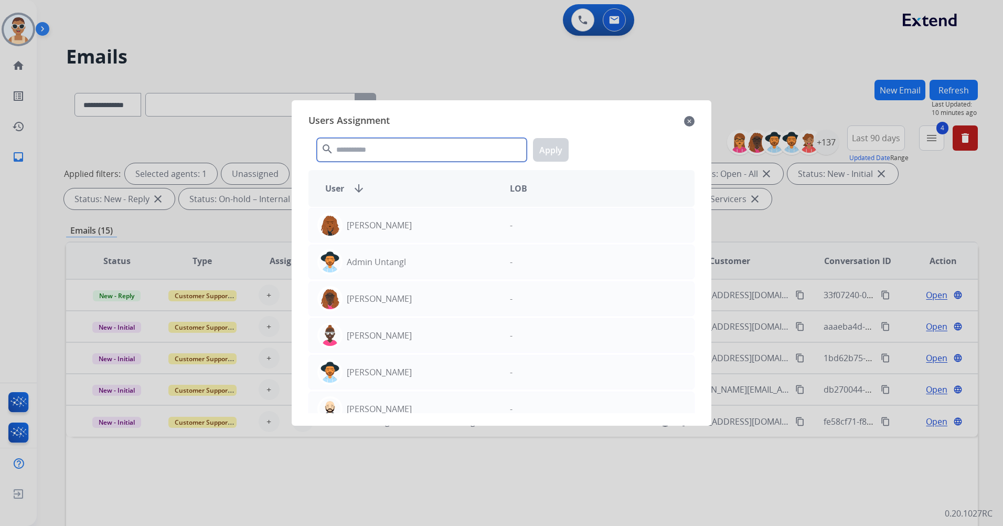
click at [447, 149] on input "text" at bounding box center [422, 150] width 210 height 24
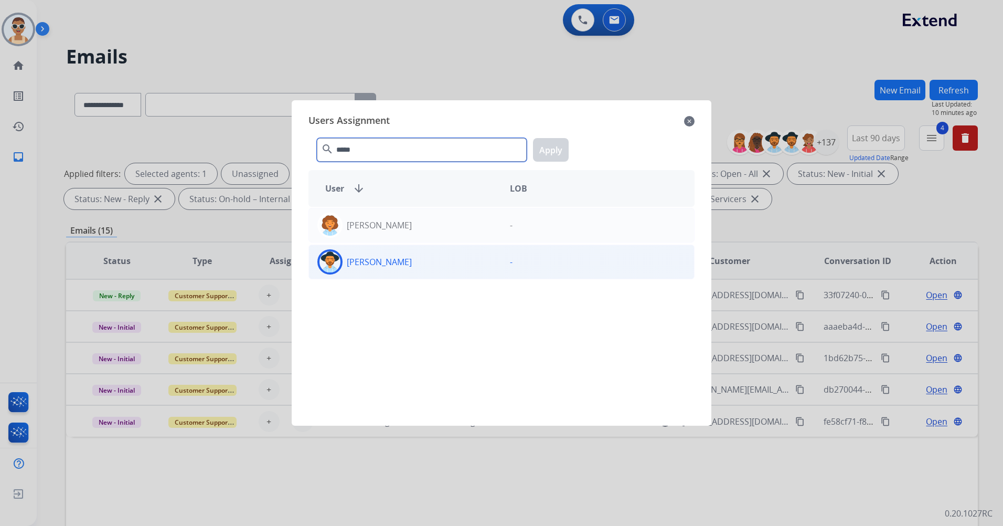
type input "*****"
click at [460, 256] on div "[PERSON_NAME]" at bounding box center [405, 261] width 193 height 25
click at [546, 151] on button "Apply" at bounding box center [551, 150] width 36 height 24
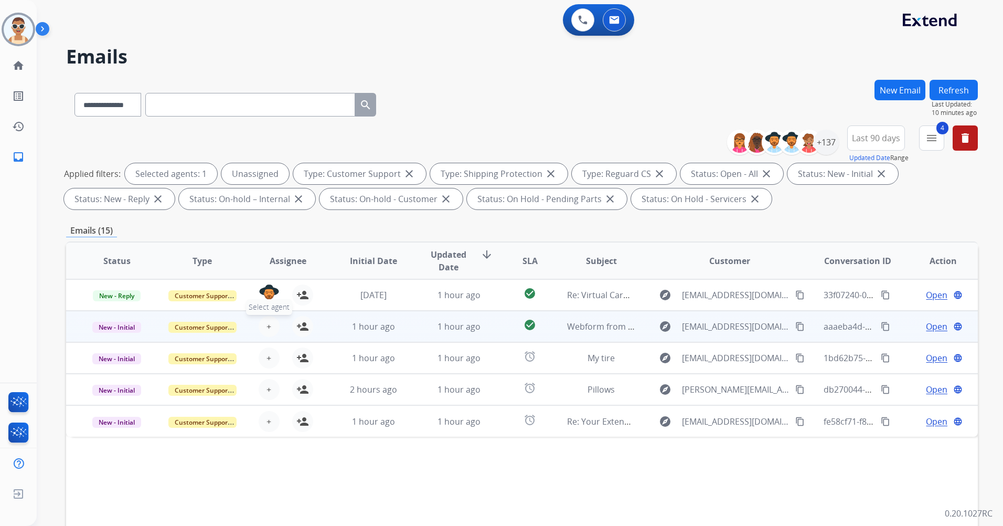
click at [267, 322] on span "+" at bounding box center [269, 326] width 5 height 13
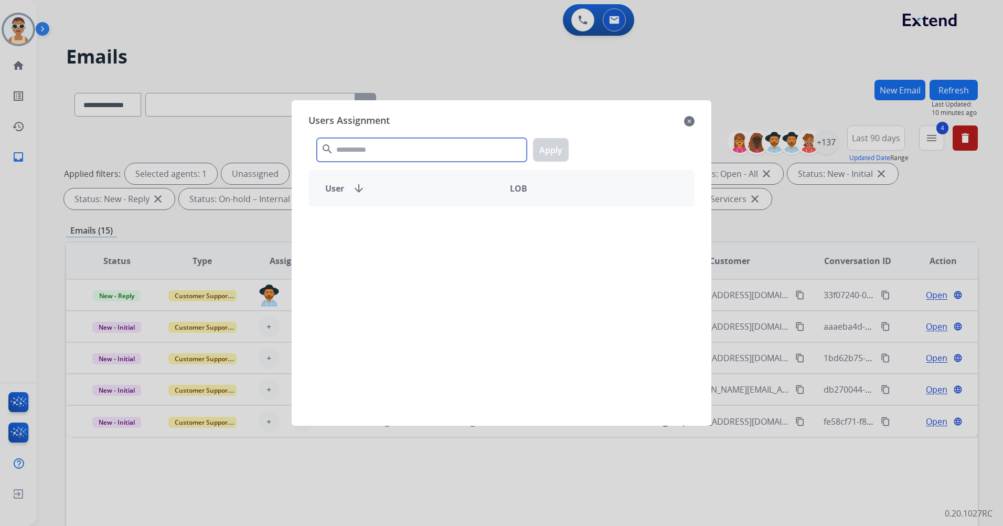
click at [364, 148] on input "text" at bounding box center [422, 150] width 210 height 24
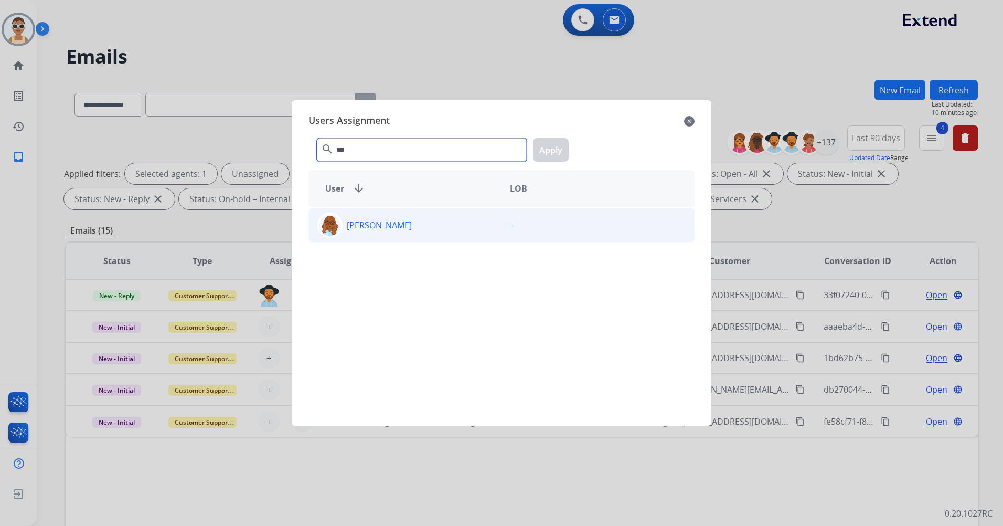
type input "***"
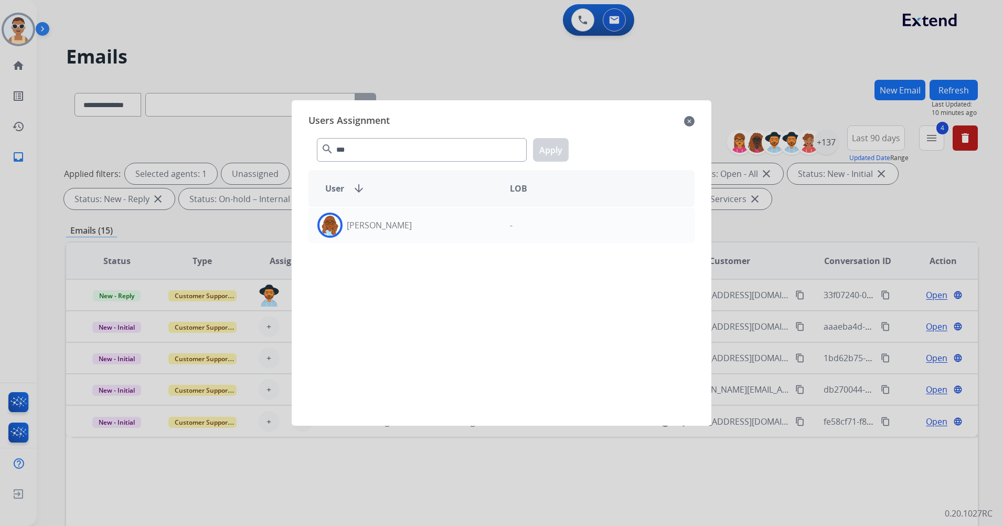
drag, startPoint x: 388, startPoint y: 229, endPoint x: 526, endPoint y: 201, distance: 140.9
click at [389, 229] on div "[PERSON_NAME]" at bounding box center [405, 225] width 193 height 25
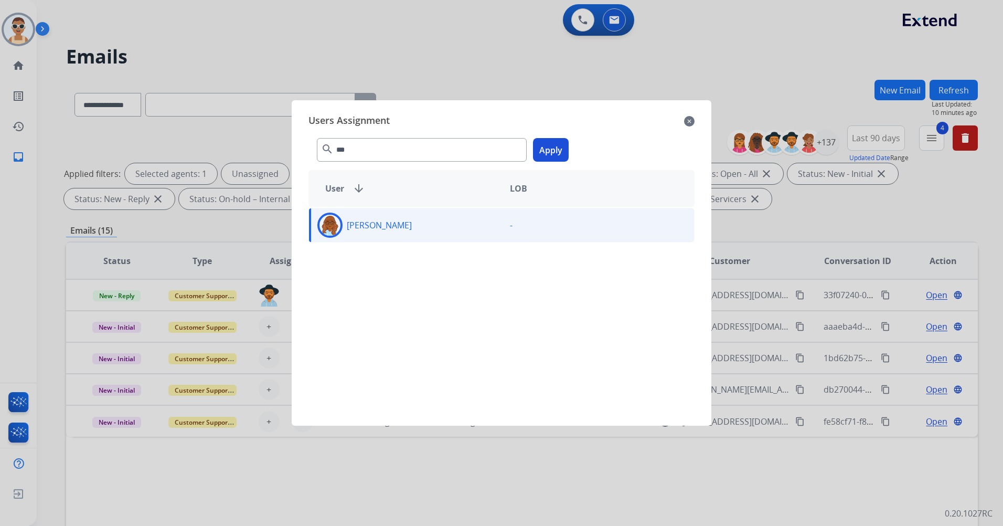
click at [564, 142] on button "Apply" at bounding box center [551, 150] width 36 height 24
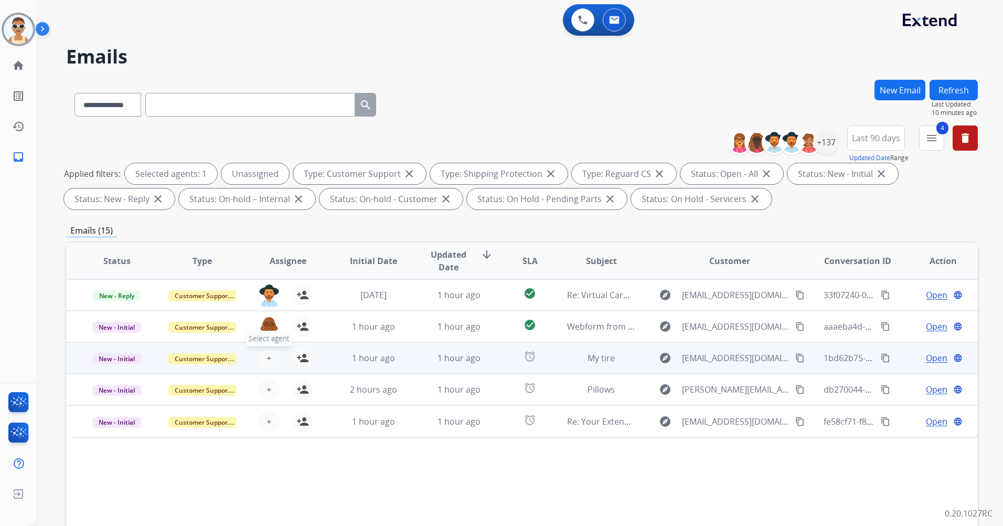
click at [273, 353] on button "+ Select agent" at bounding box center [269, 357] width 21 height 21
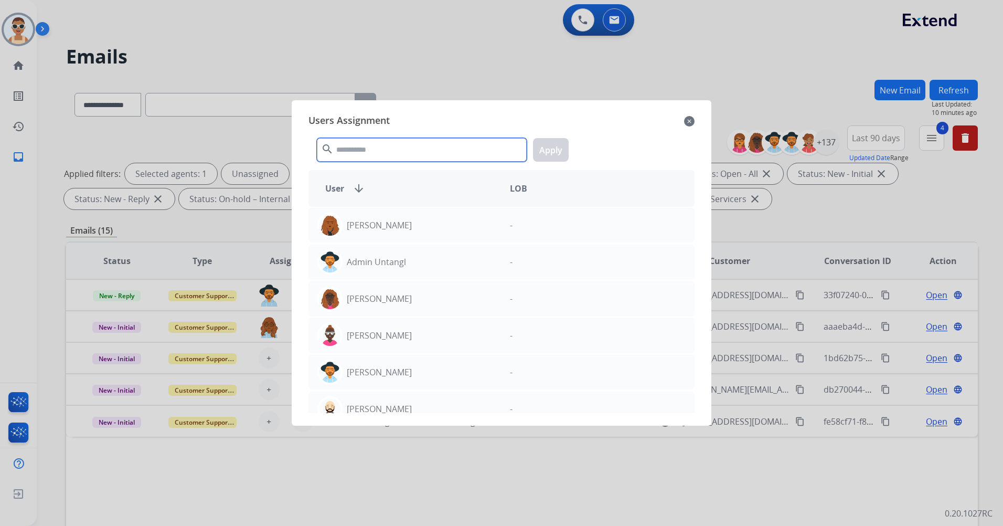
click at [359, 156] on input "text" at bounding box center [422, 150] width 210 height 24
paste input "**********"
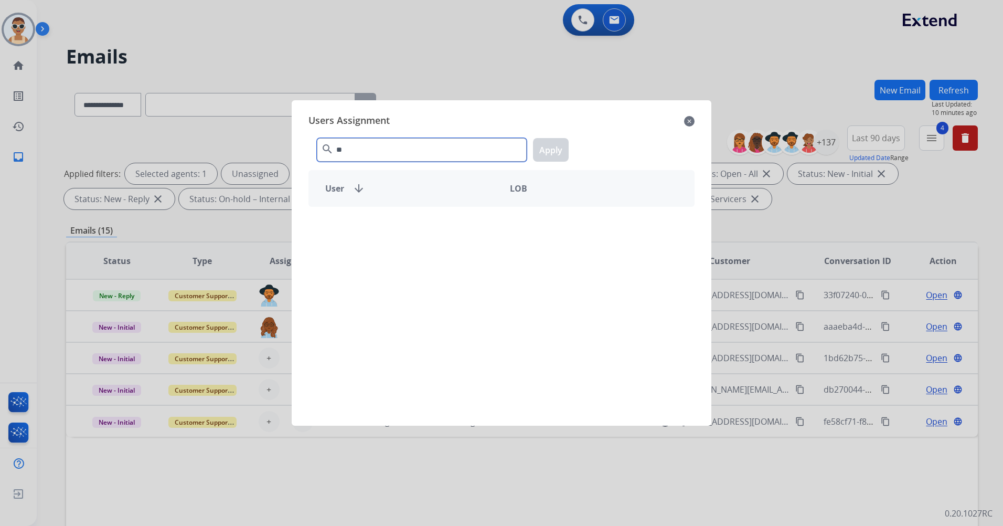
type input "*"
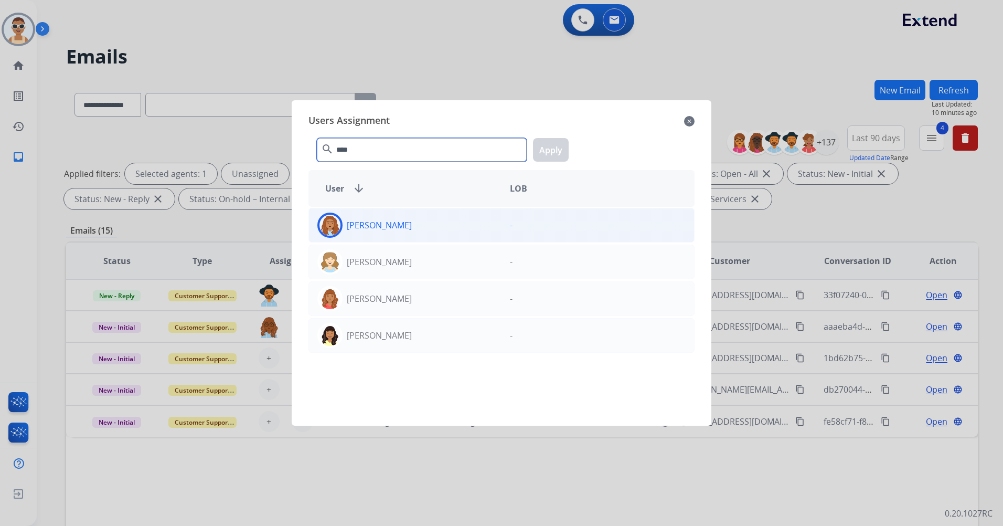
type input "****"
click at [429, 219] on div "[PERSON_NAME]" at bounding box center [405, 225] width 193 height 25
click at [564, 144] on button "Apply" at bounding box center [551, 150] width 36 height 24
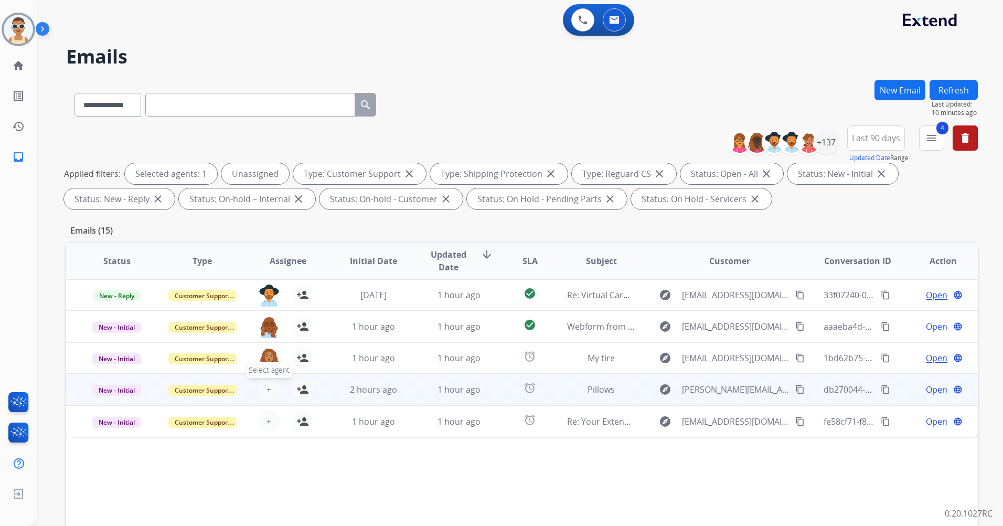
click at [268, 393] on span "+" at bounding box center [269, 389] width 5 height 13
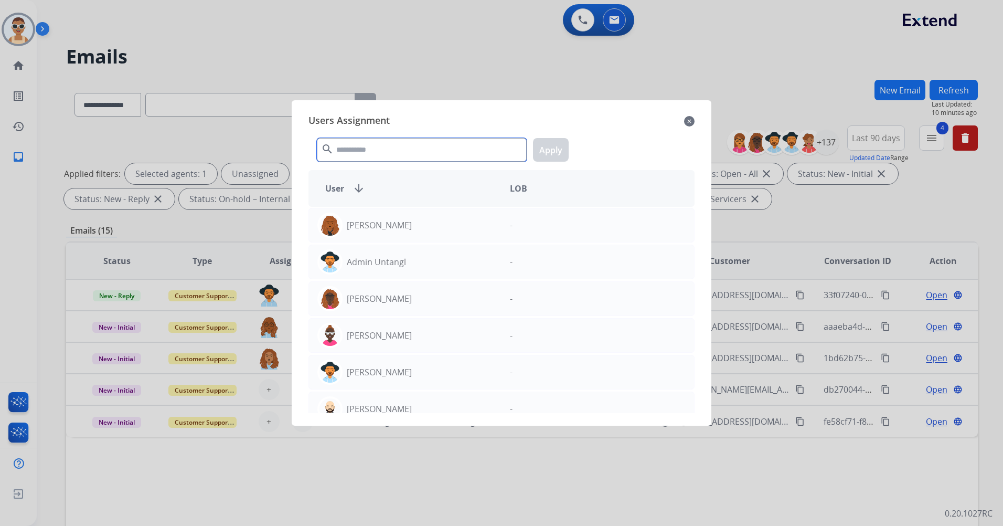
click at [456, 142] on input "text" at bounding box center [422, 150] width 210 height 24
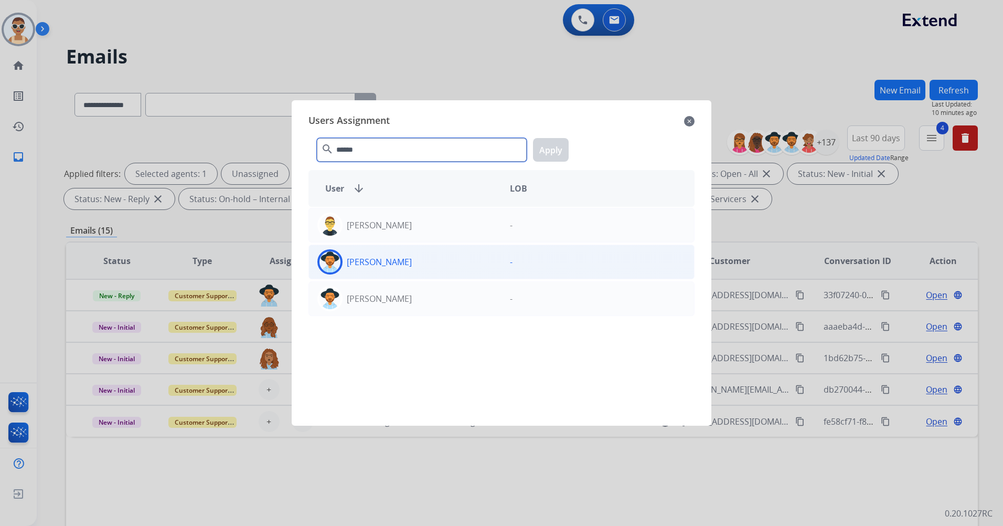
type input "******"
click at [430, 246] on div "[PERSON_NAME] -" at bounding box center [502, 262] width 386 height 35
click at [556, 154] on button "Apply" at bounding box center [551, 150] width 36 height 24
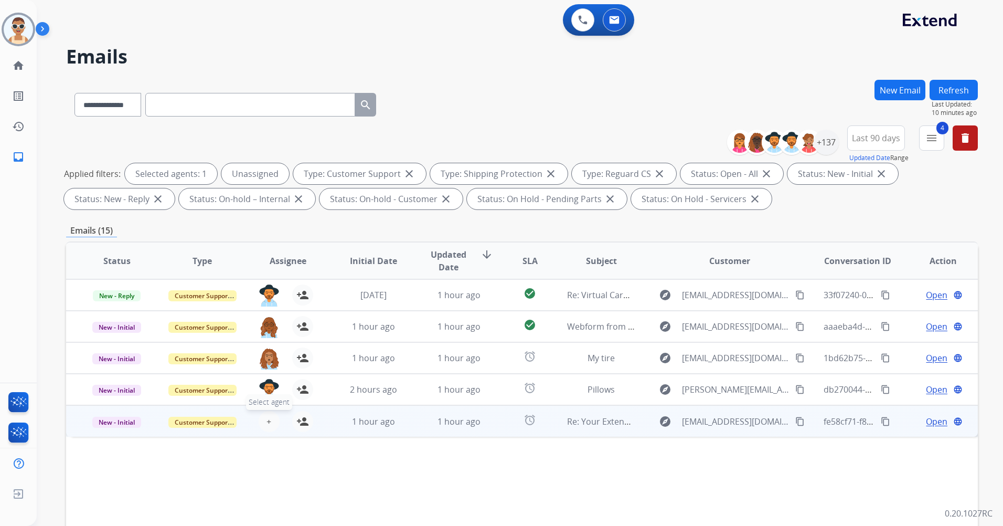
click at [261, 421] on button "+ Select agent" at bounding box center [269, 421] width 21 height 21
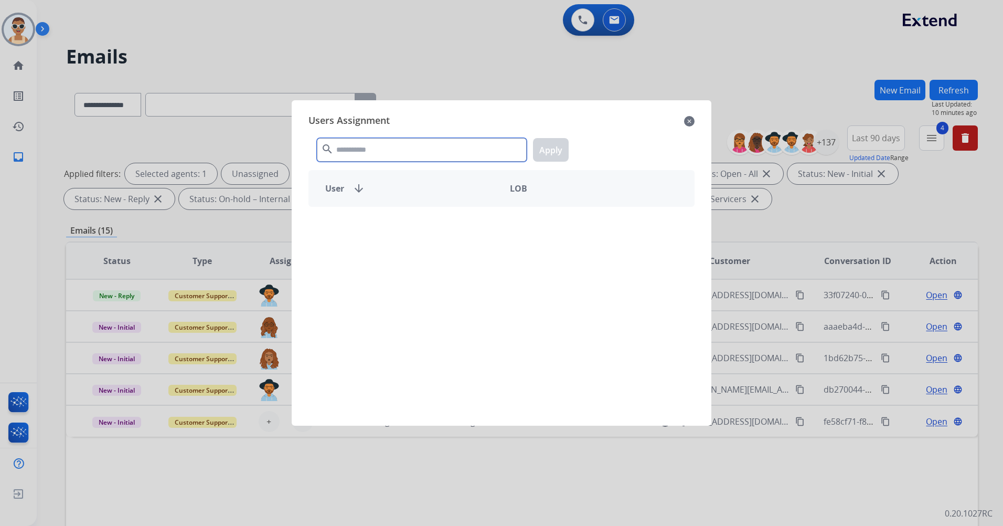
click at [394, 147] on input "text" at bounding box center [422, 150] width 210 height 24
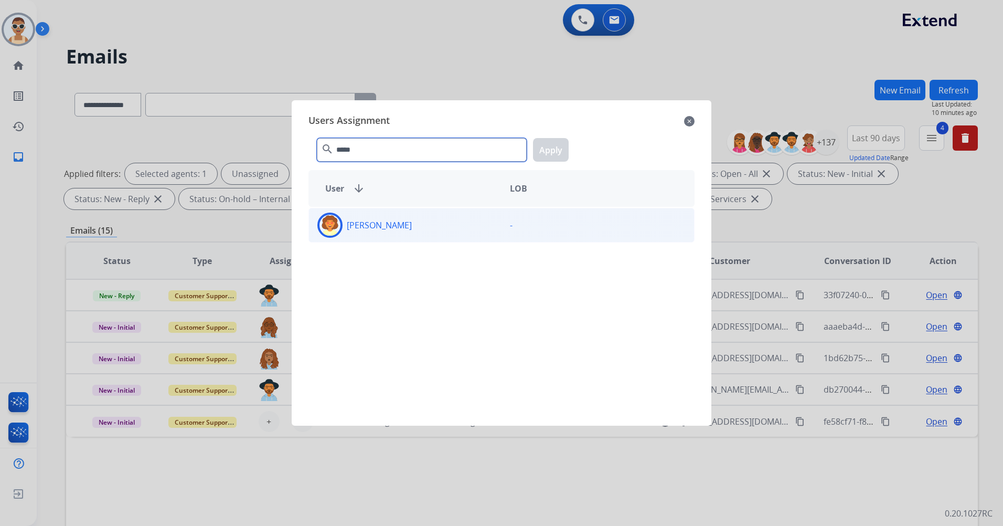
type input "*****"
drag, startPoint x: 444, startPoint y: 219, endPoint x: 458, endPoint y: 209, distance: 16.9
click at [444, 220] on div "[PERSON_NAME]" at bounding box center [405, 225] width 193 height 25
click at [536, 154] on button "Apply" at bounding box center [551, 150] width 36 height 24
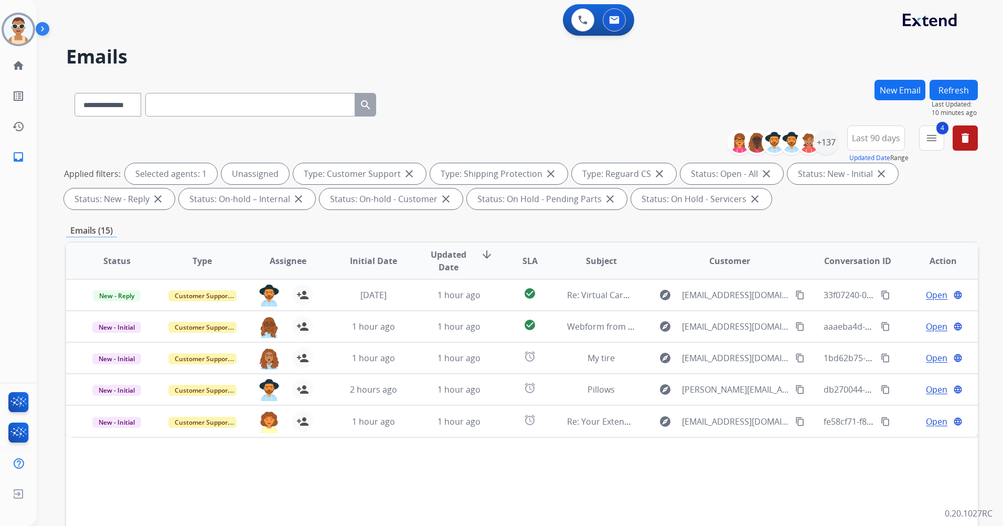
click at [952, 86] on button "Refresh" at bounding box center [954, 90] width 48 height 20
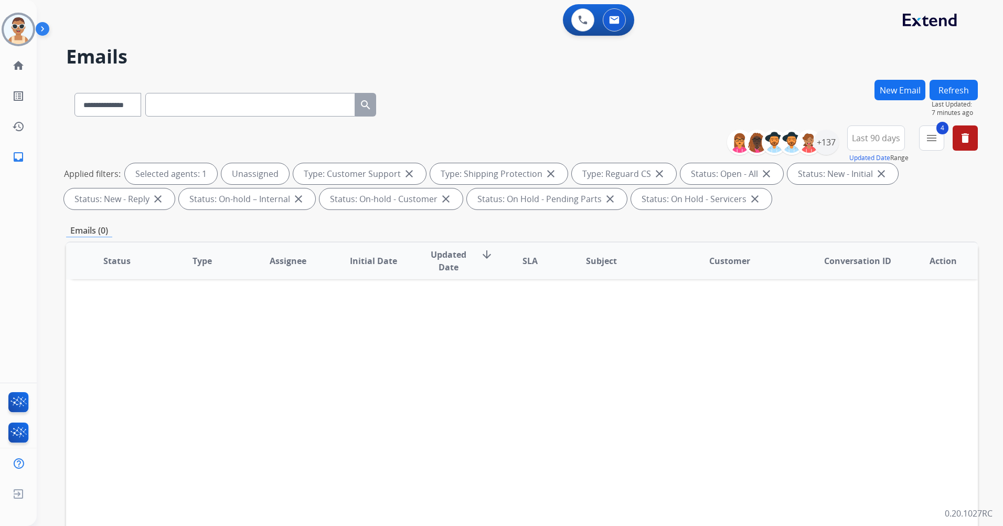
click at [962, 89] on button "Refresh" at bounding box center [954, 90] width 48 height 20
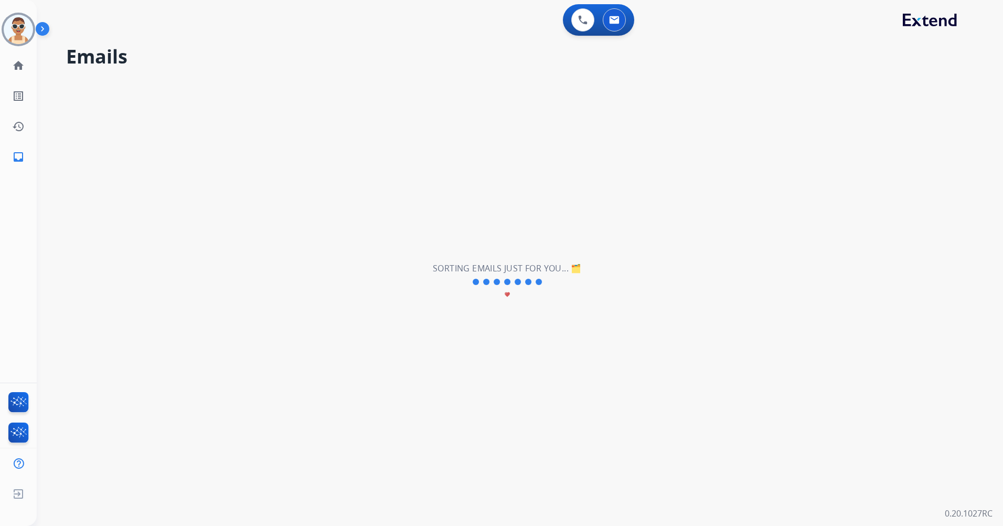
select select "*"
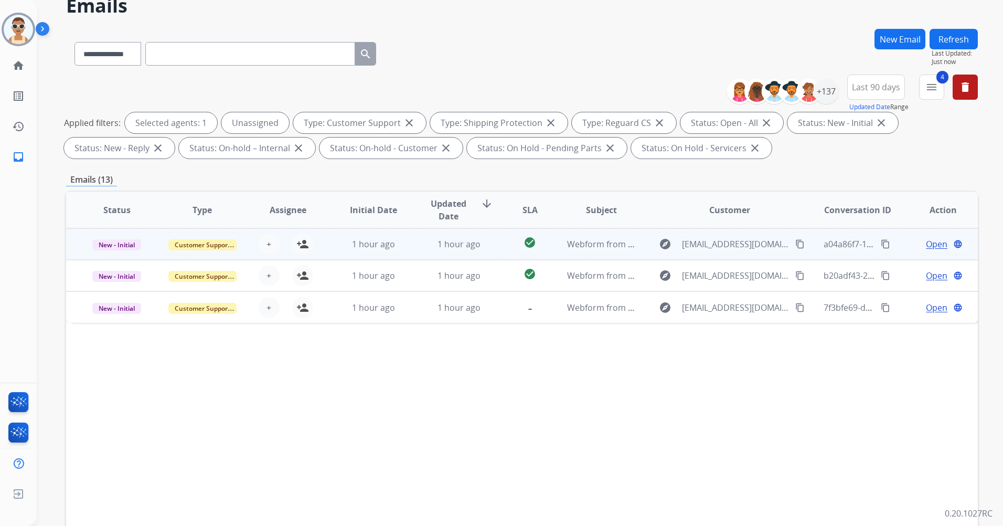
scroll to position [122, 0]
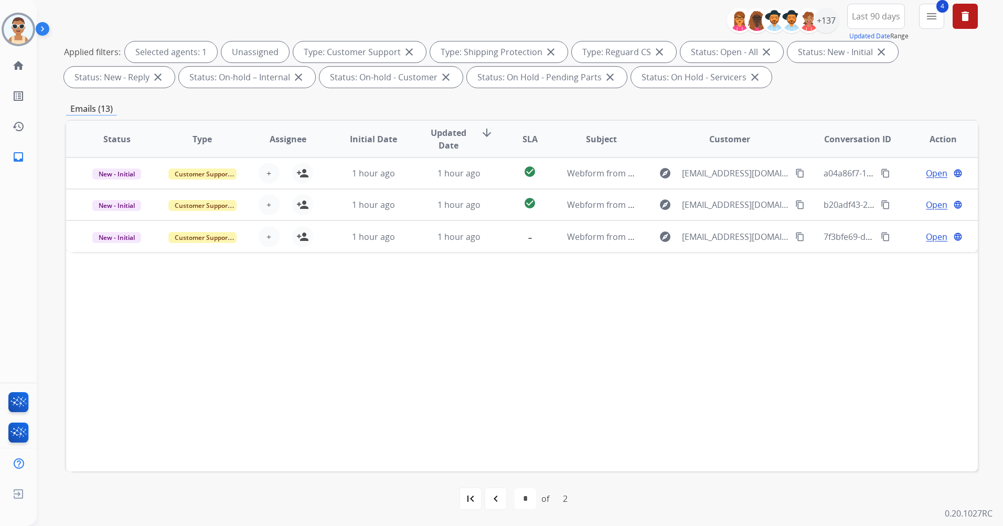
drag, startPoint x: 473, startPoint y: 502, endPoint x: 413, endPoint y: 411, distance: 109.5
click at [473, 502] on mat-icon "first_page" at bounding box center [470, 498] width 13 height 13
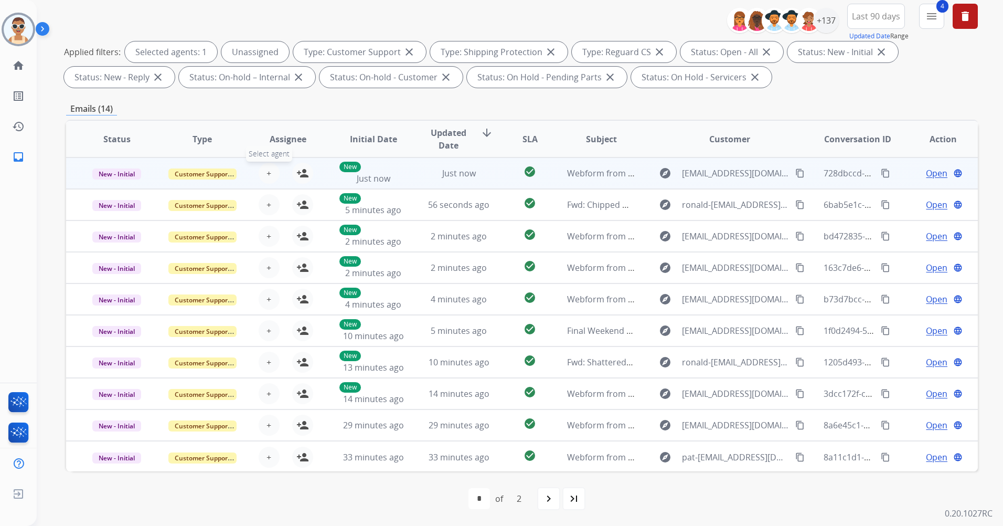
click at [270, 170] on button "+ Select agent" at bounding box center [269, 173] width 21 height 21
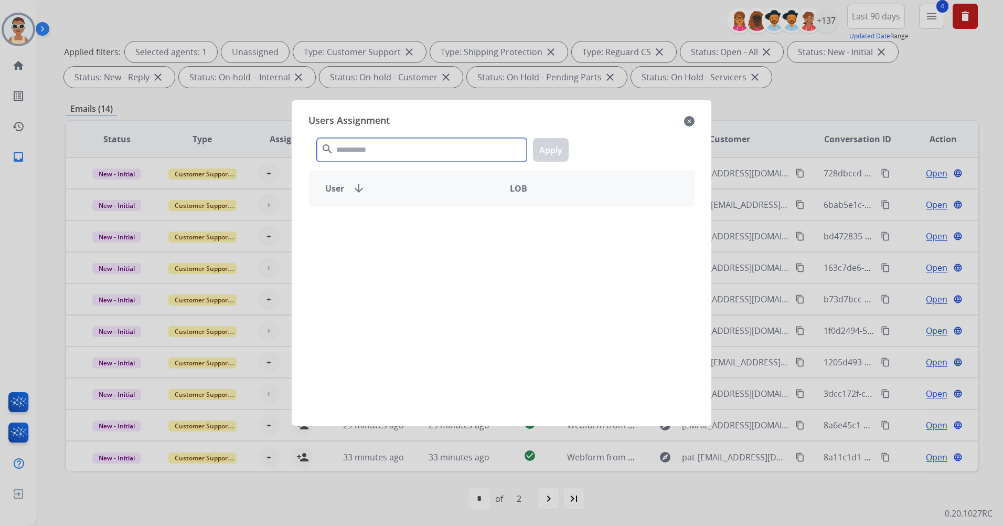
click at [414, 154] on input "text" at bounding box center [422, 150] width 210 height 24
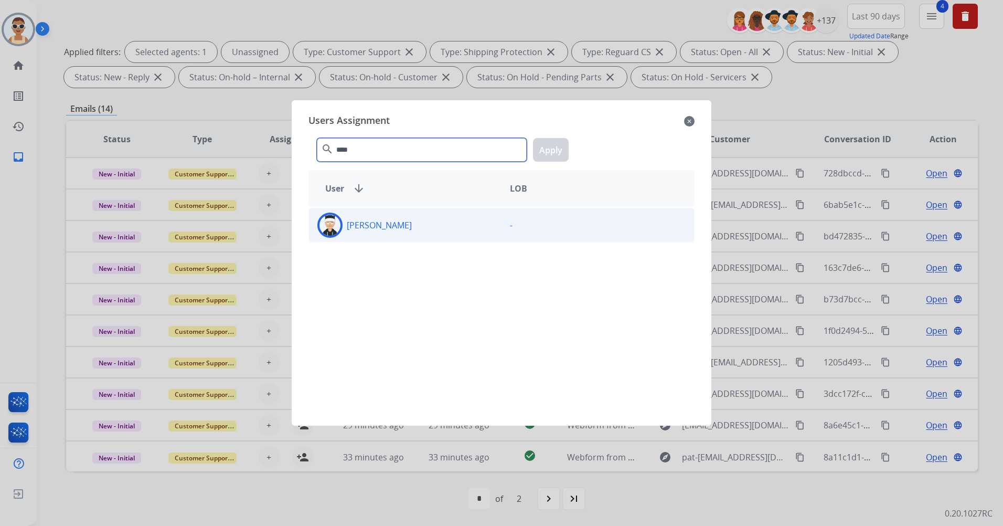
type input "****"
click at [433, 226] on div "[PERSON_NAME]" at bounding box center [405, 225] width 193 height 25
click at [559, 149] on button "Apply" at bounding box center [551, 150] width 36 height 24
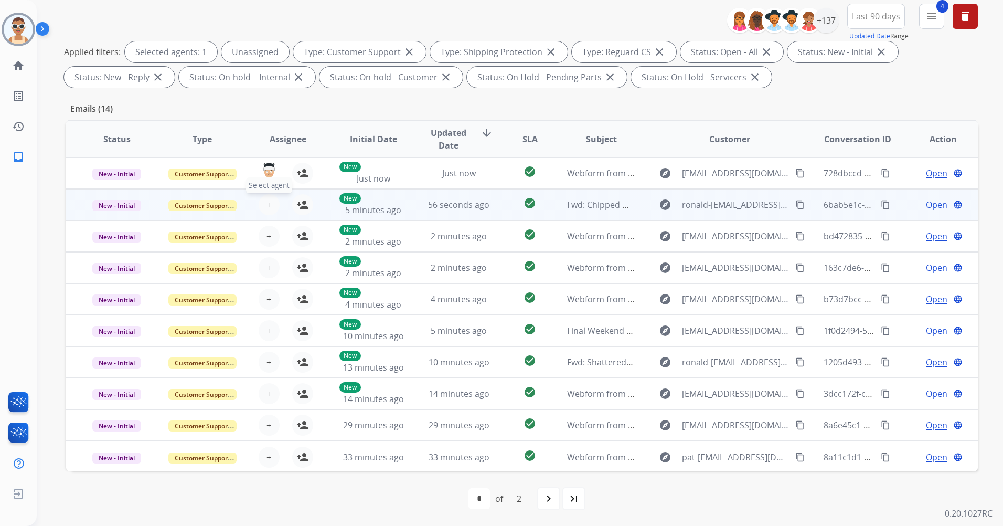
click at [263, 200] on button "+ Select agent" at bounding box center [269, 204] width 21 height 21
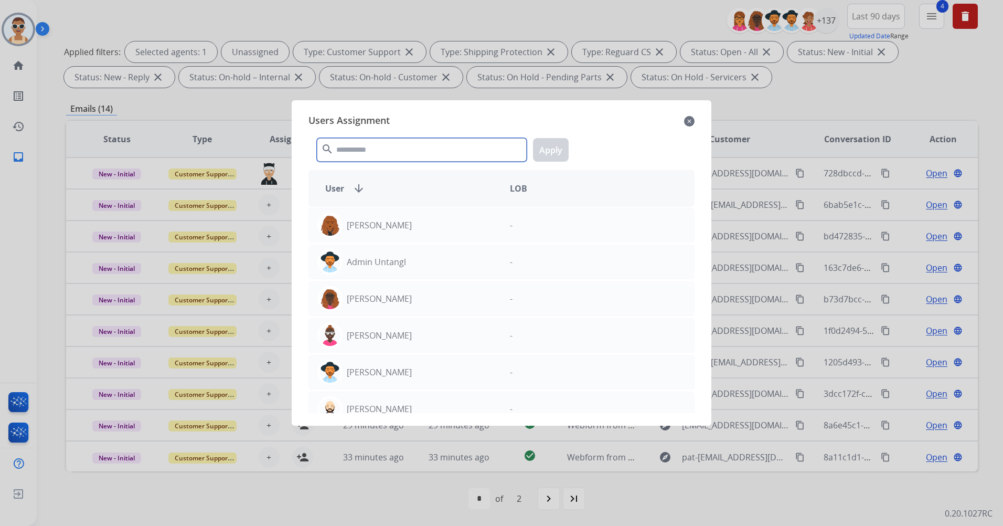
click at [484, 143] on input "text" at bounding box center [422, 150] width 210 height 24
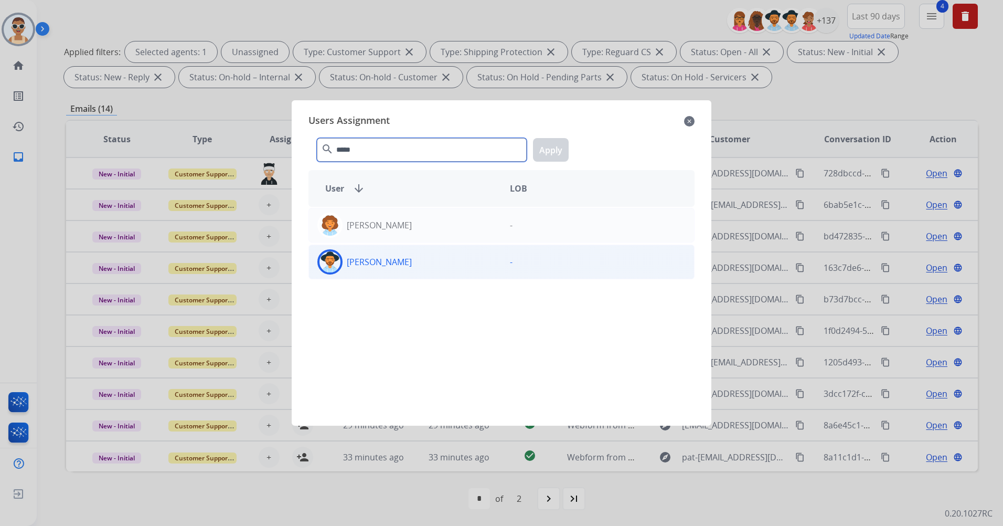
type input "*****"
click at [480, 248] on div "[PERSON_NAME] -" at bounding box center [502, 262] width 386 height 35
click at [542, 149] on button "Apply" at bounding box center [551, 150] width 36 height 24
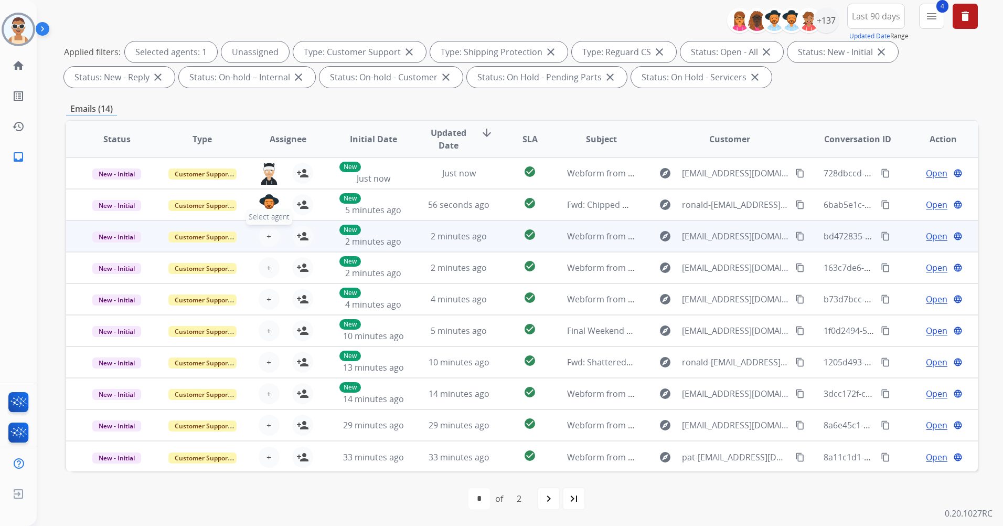
click at [269, 232] on span "+" at bounding box center [269, 236] width 5 height 13
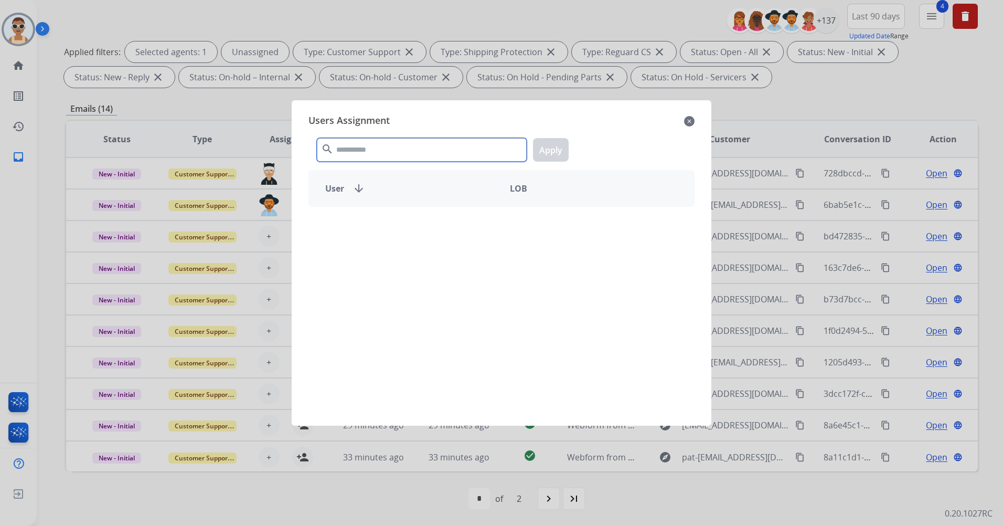
click at [402, 150] on input "text" at bounding box center [422, 150] width 210 height 24
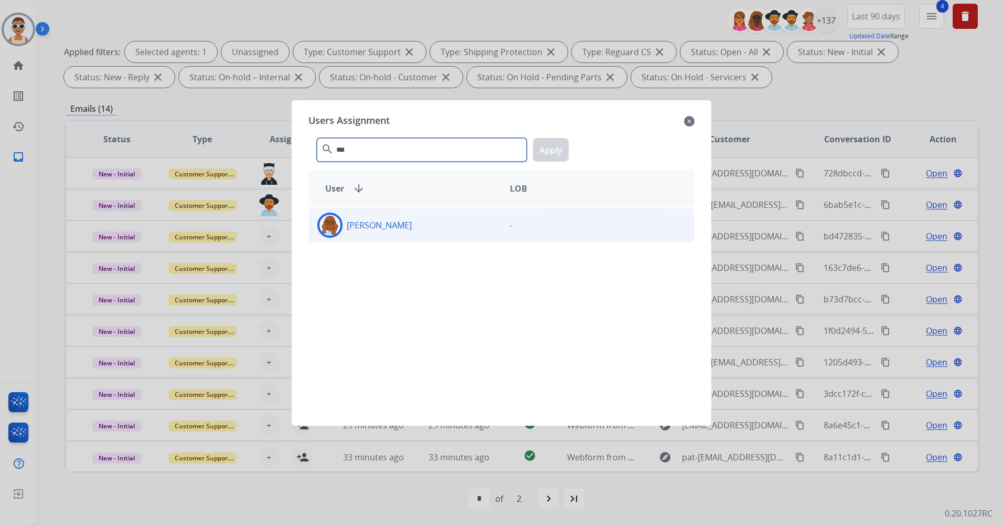
type input "***"
drag, startPoint x: 414, startPoint y: 226, endPoint x: 447, endPoint y: 220, distance: 33.0
click at [416, 226] on div "[PERSON_NAME]" at bounding box center [405, 225] width 193 height 25
click at [561, 149] on button "Apply" at bounding box center [551, 150] width 36 height 24
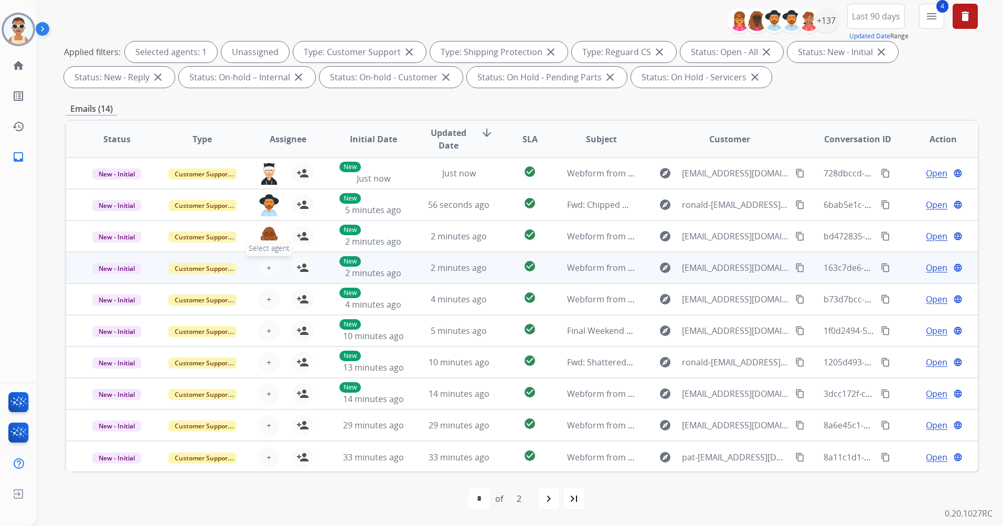
click at [267, 263] on span "+" at bounding box center [269, 267] width 5 height 13
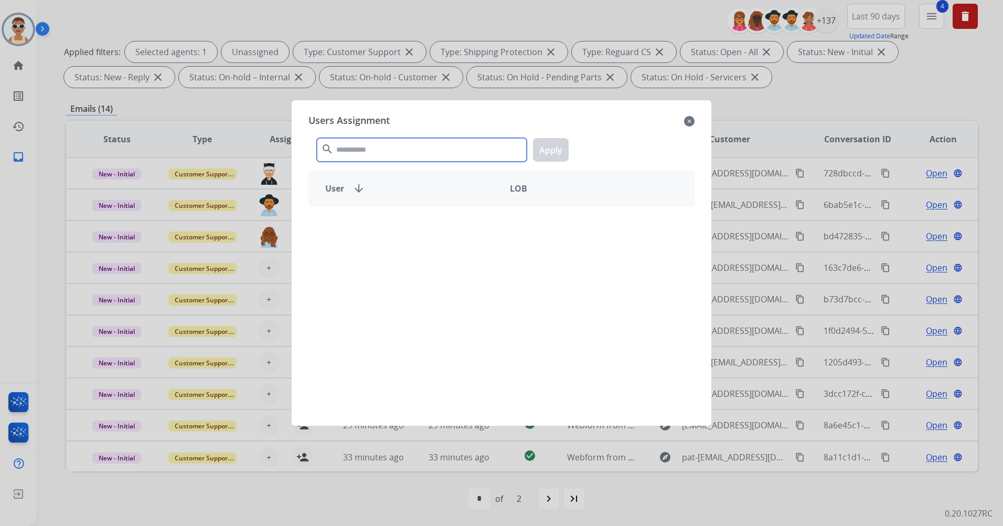
click at [398, 152] on input "text" at bounding box center [422, 150] width 210 height 24
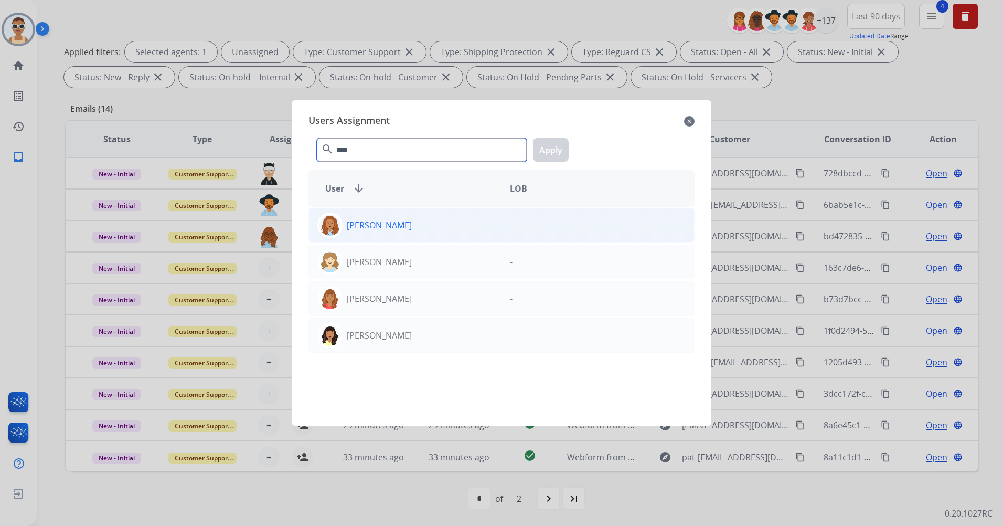
type input "****"
click at [404, 225] on div "[PERSON_NAME]" at bounding box center [405, 225] width 193 height 25
click at [558, 147] on button "Apply" at bounding box center [551, 150] width 36 height 24
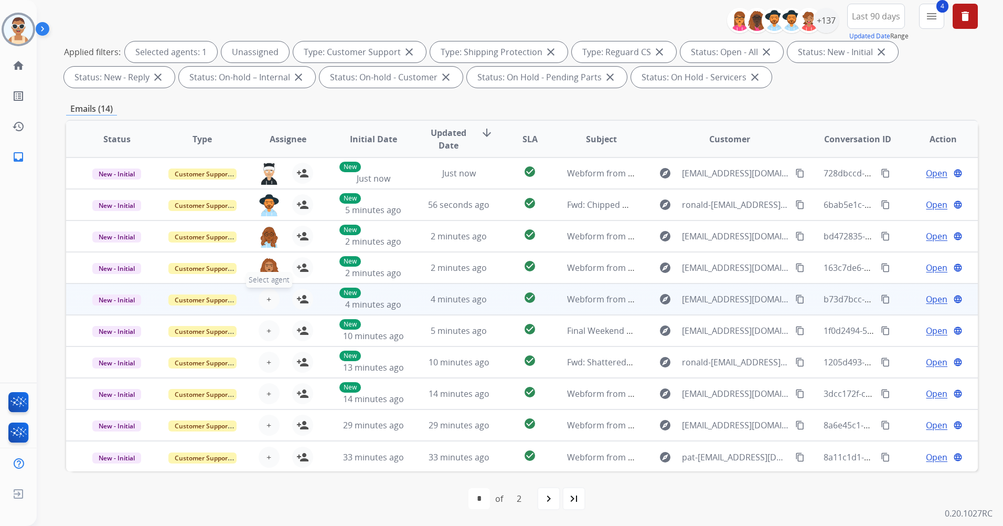
click at [267, 301] on span "+" at bounding box center [269, 299] width 5 height 13
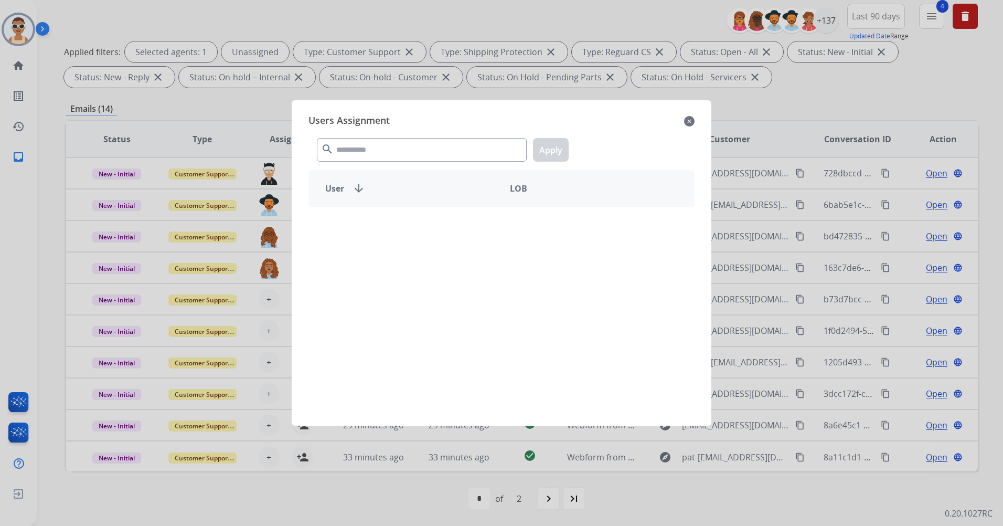
click at [348, 162] on div "search Apply" at bounding box center [502, 148] width 386 height 36
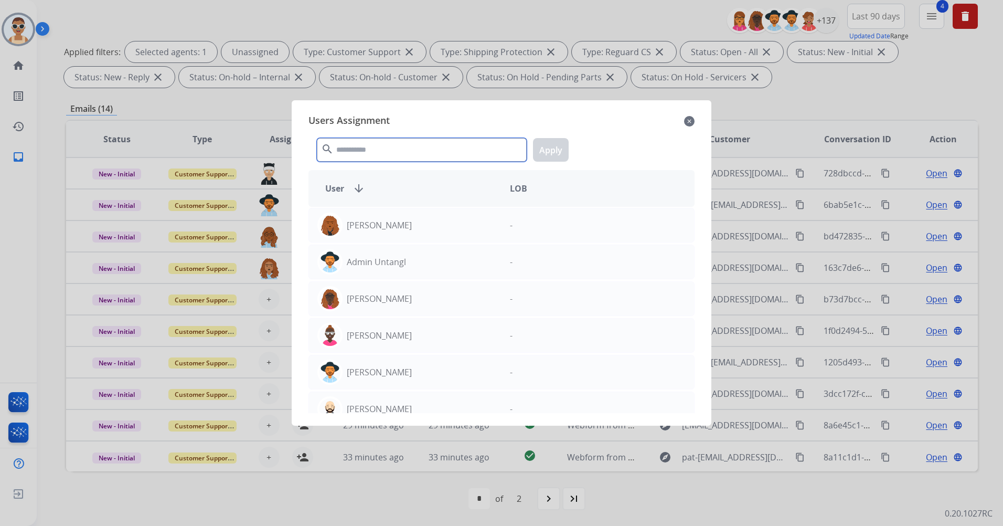
click at [352, 147] on input "text" at bounding box center [422, 150] width 210 height 24
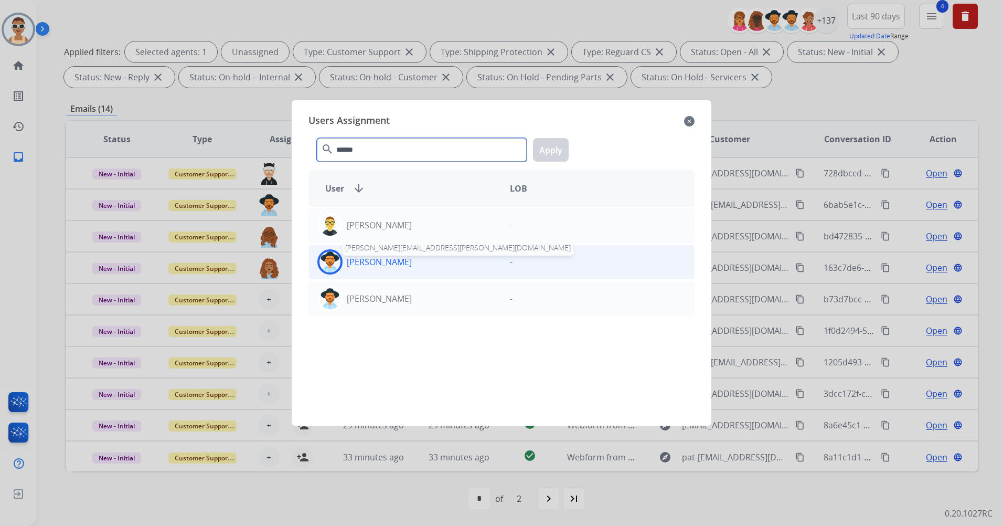
type input "******"
click at [392, 256] on p "[PERSON_NAME]" at bounding box center [379, 262] width 65 height 13
click at [555, 156] on button "Apply" at bounding box center [551, 150] width 36 height 24
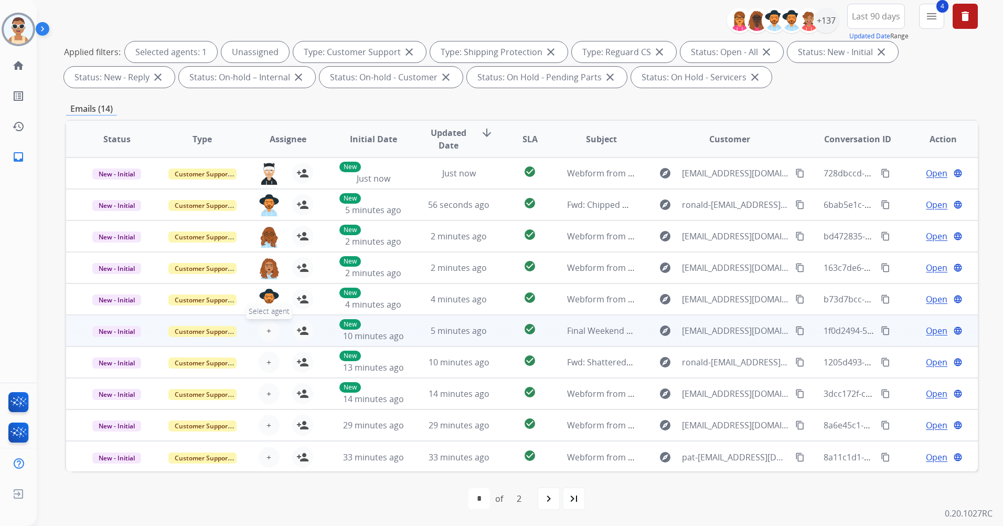
click at [269, 329] on button "+ Select agent" at bounding box center [269, 330] width 21 height 21
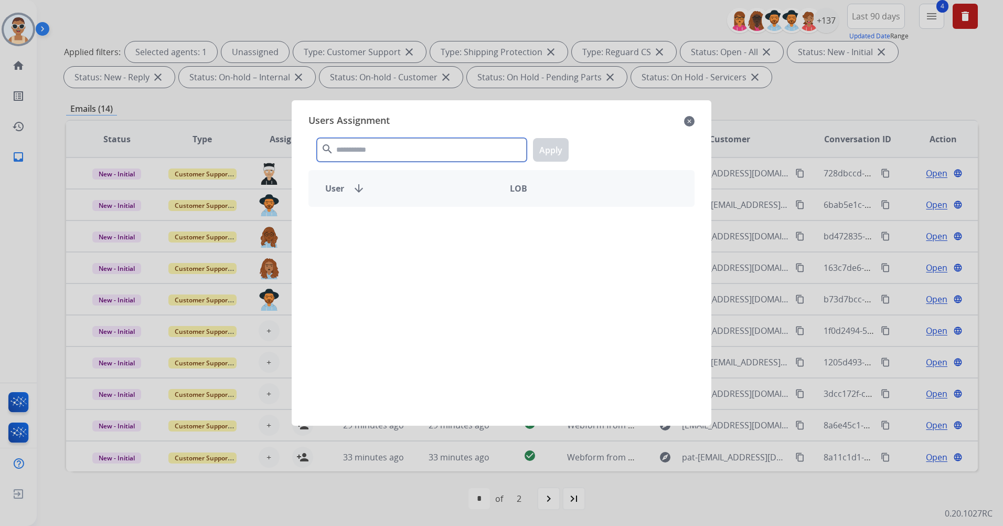
click at [402, 143] on input "text" at bounding box center [422, 150] width 210 height 24
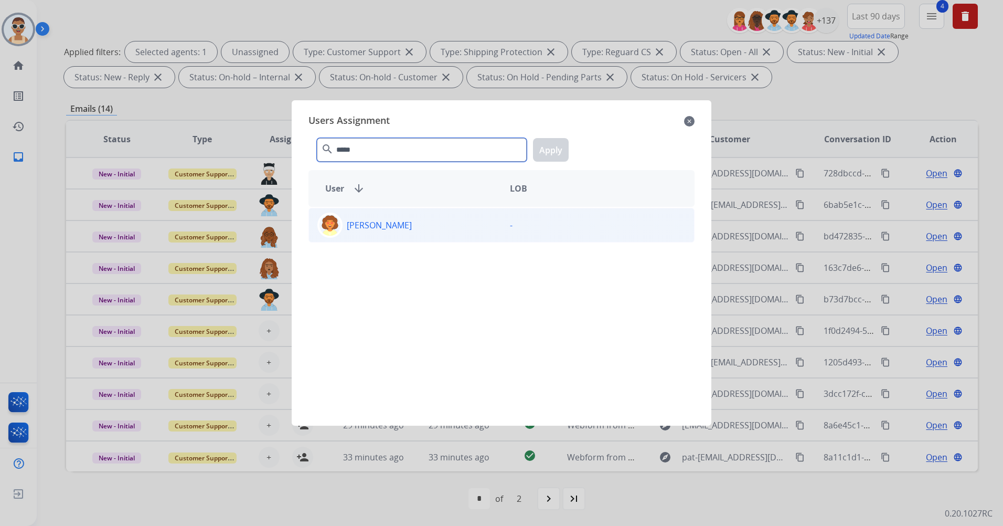
type input "*****"
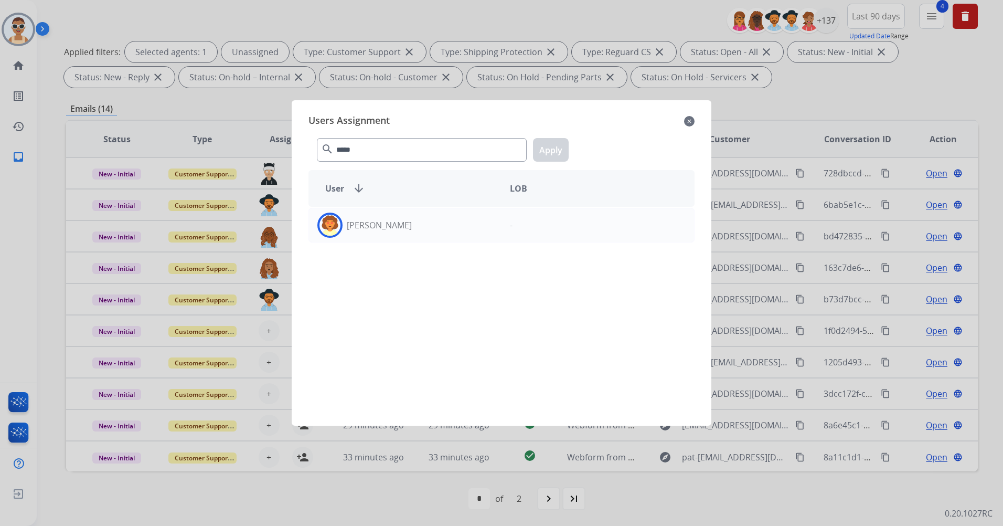
drag, startPoint x: 446, startPoint y: 226, endPoint x: 483, endPoint y: 198, distance: 46.2
click at [446, 226] on div "[PERSON_NAME]" at bounding box center [405, 225] width 193 height 25
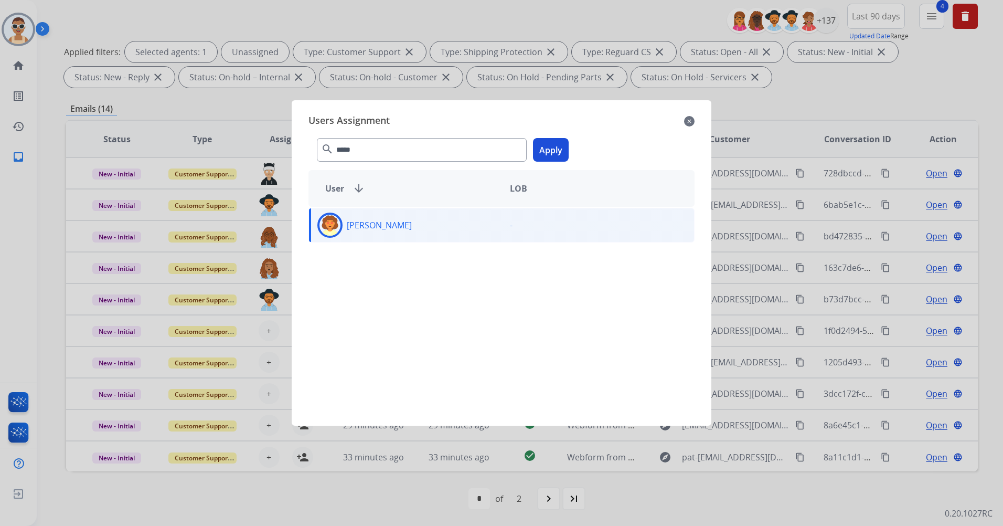
click at [546, 143] on button "Apply" at bounding box center [551, 150] width 36 height 24
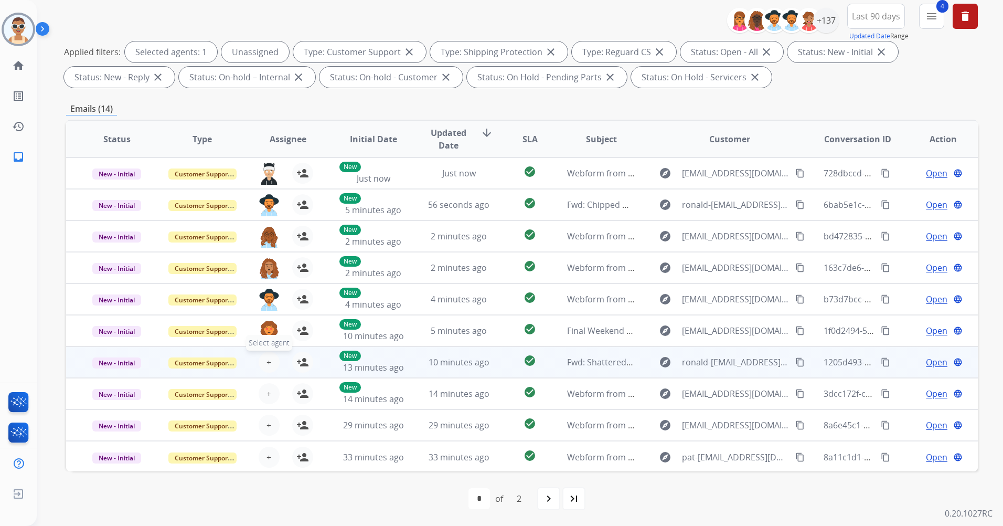
click at [261, 363] on button "+ Select agent" at bounding box center [269, 362] width 21 height 21
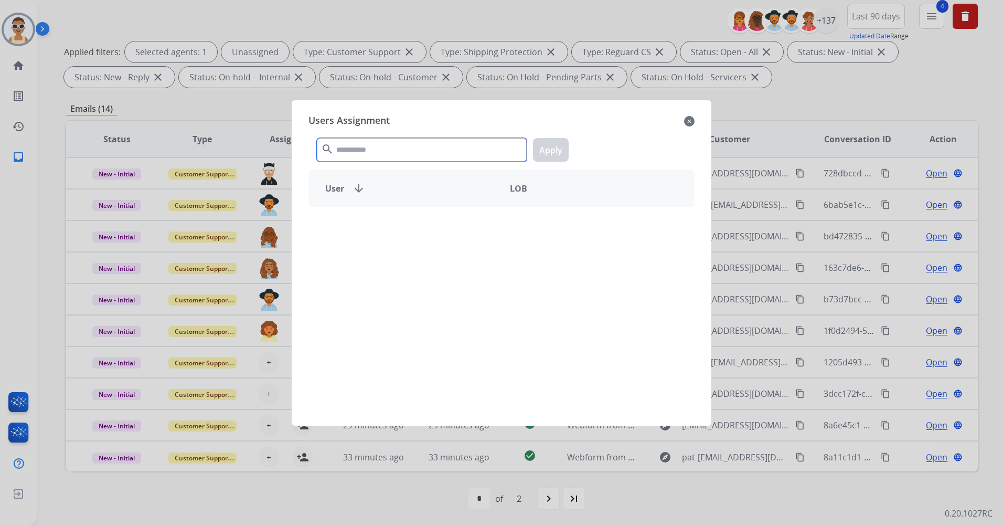
click at [410, 138] on input "text" at bounding box center [422, 150] width 210 height 24
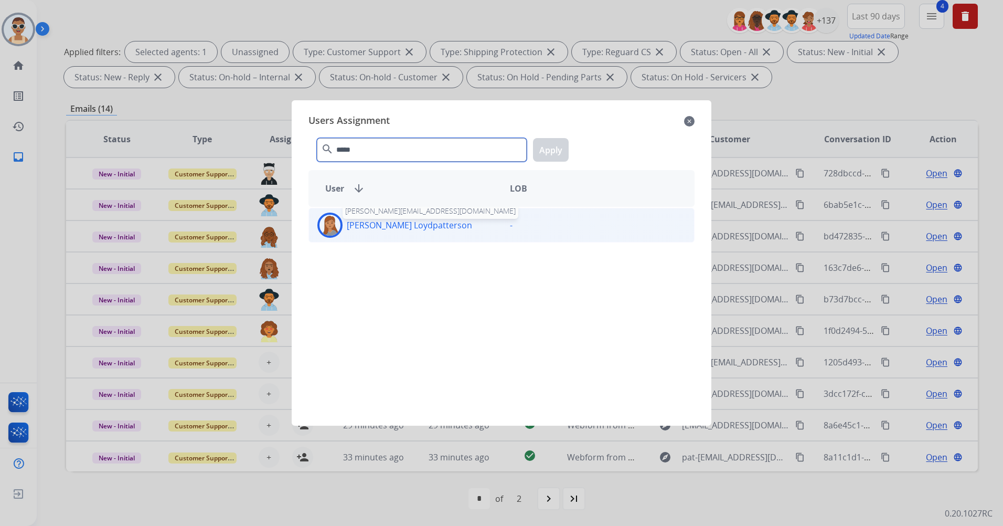
type input "*****"
click at [413, 220] on p "[PERSON_NAME] Loydpatterson" at bounding box center [409, 225] width 125 height 13
click at [546, 146] on button "Apply" at bounding box center [551, 150] width 36 height 24
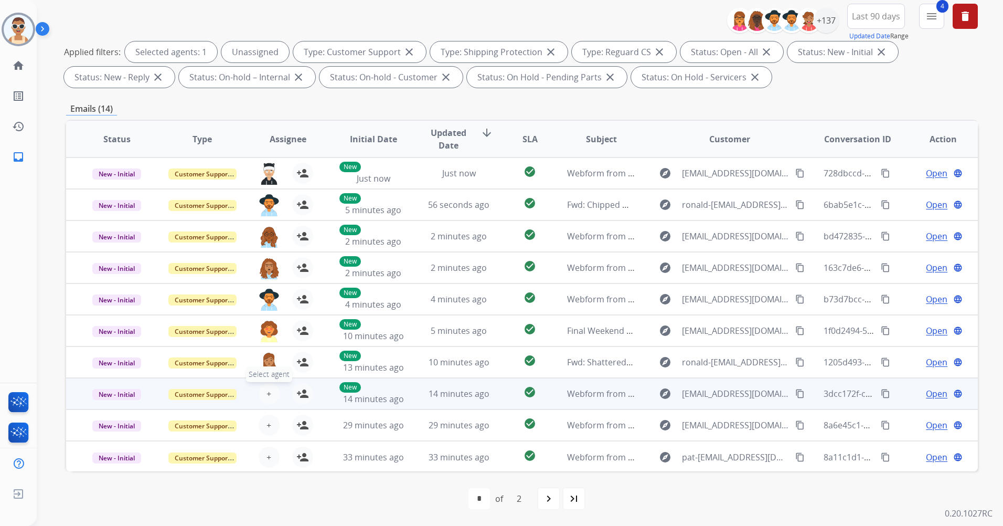
click at [267, 388] on span "+" at bounding box center [269, 393] width 5 height 13
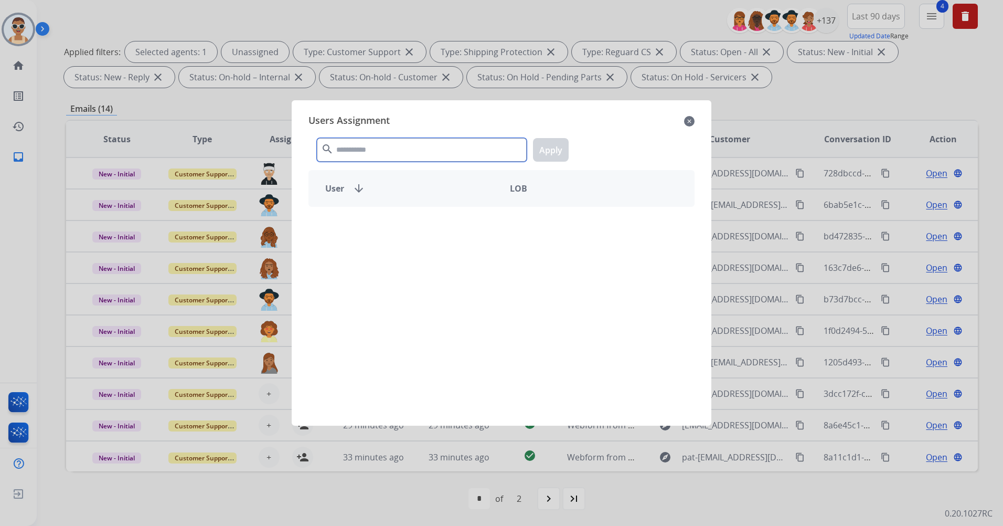
click at [356, 145] on input "text" at bounding box center [422, 150] width 210 height 24
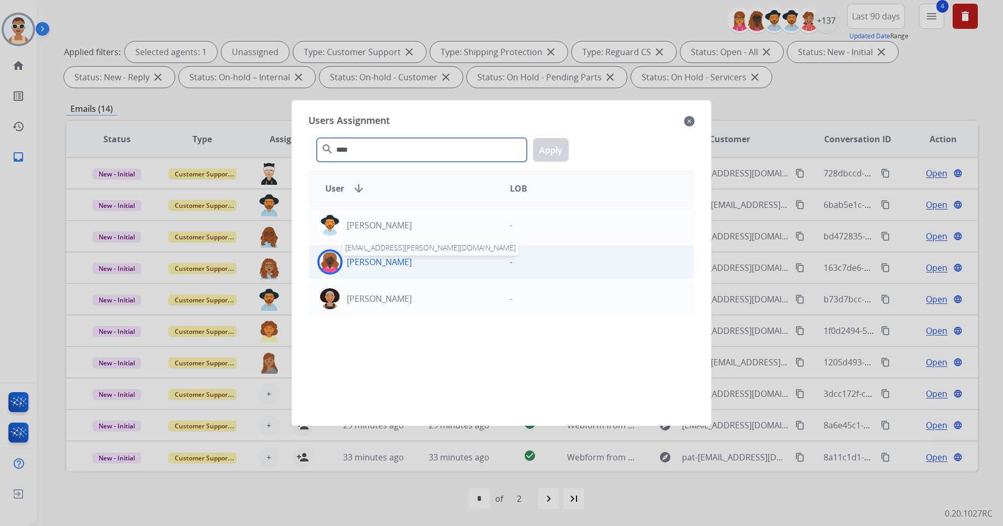
type input "****"
drag, startPoint x: 378, startPoint y: 263, endPoint x: 550, endPoint y: 199, distance: 183.0
click at [381, 263] on p "[PERSON_NAME]" at bounding box center [379, 262] width 65 height 13
click at [555, 144] on button "Apply" at bounding box center [551, 150] width 36 height 24
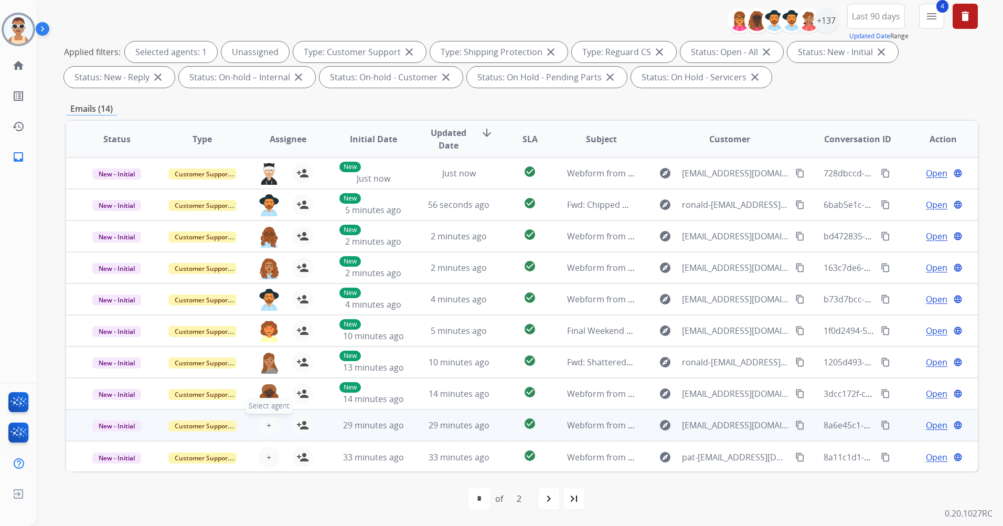
click at [268, 421] on span "+" at bounding box center [269, 425] width 5 height 13
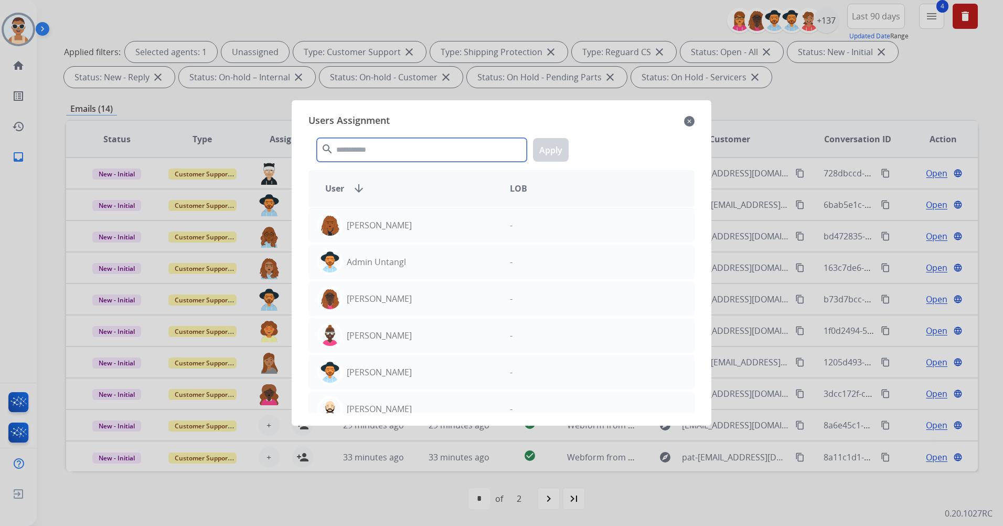
click at [391, 155] on input "text" at bounding box center [422, 150] width 210 height 24
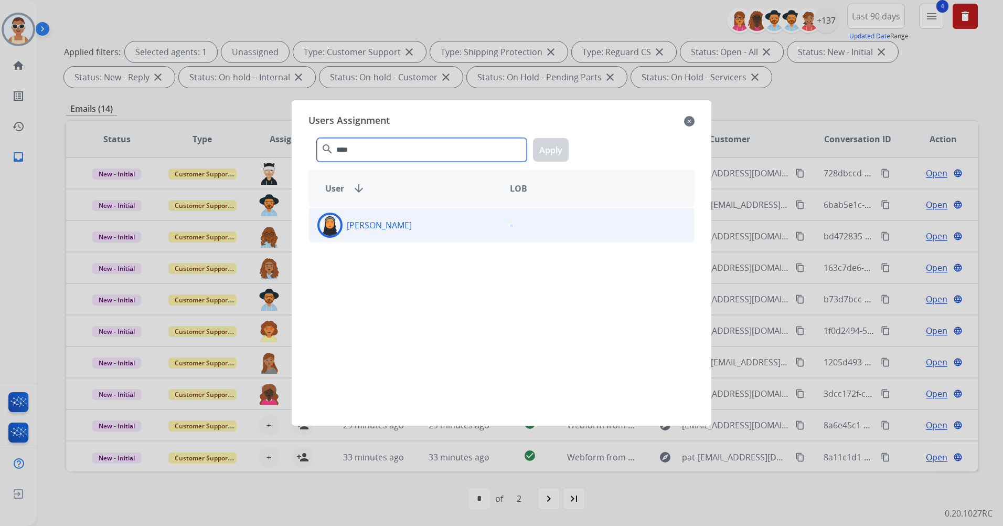
type input "****"
click at [440, 225] on div "[PERSON_NAME]" at bounding box center [405, 225] width 193 height 25
drag, startPoint x: 527, startPoint y: 156, endPoint x: 536, endPoint y: 161, distance: 9.6
click at [528, 156] on div "**** search Apply" at bounding box center [502, 148] width 386 height 36
click at [538, 152] on button "Apply" at bounding box center [551, 150] width 36 height 24
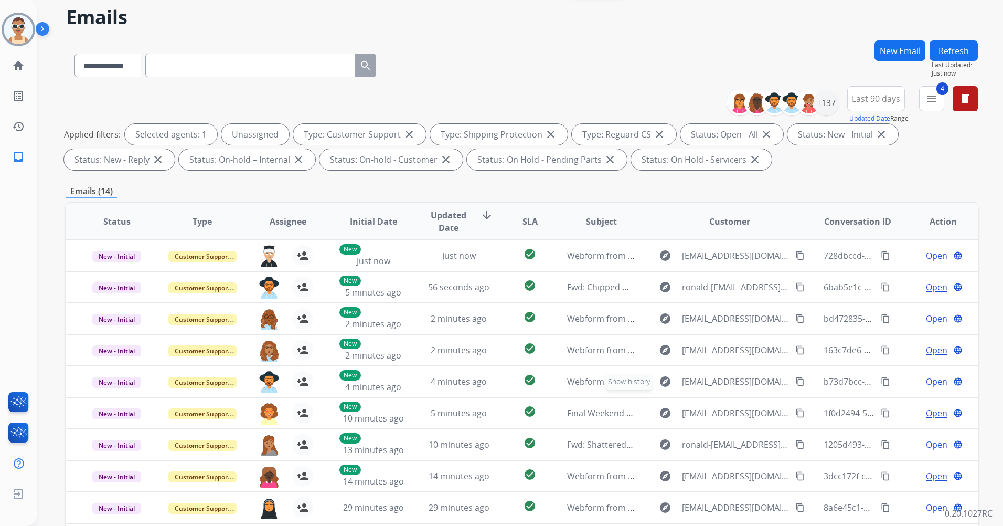
scroll to position [0, 0]
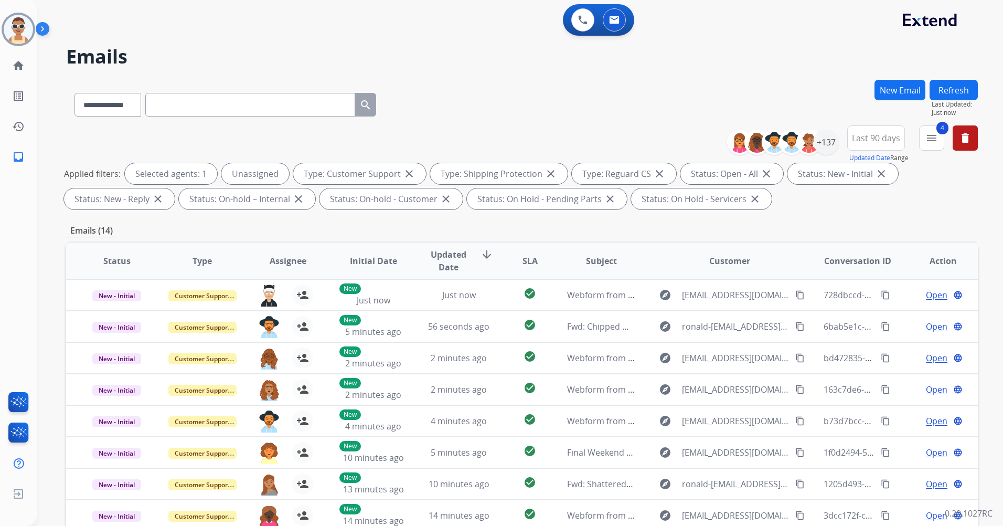
click at [963, 84] on button "Refresh" at bounding box center [954, 90] width 48 height 20
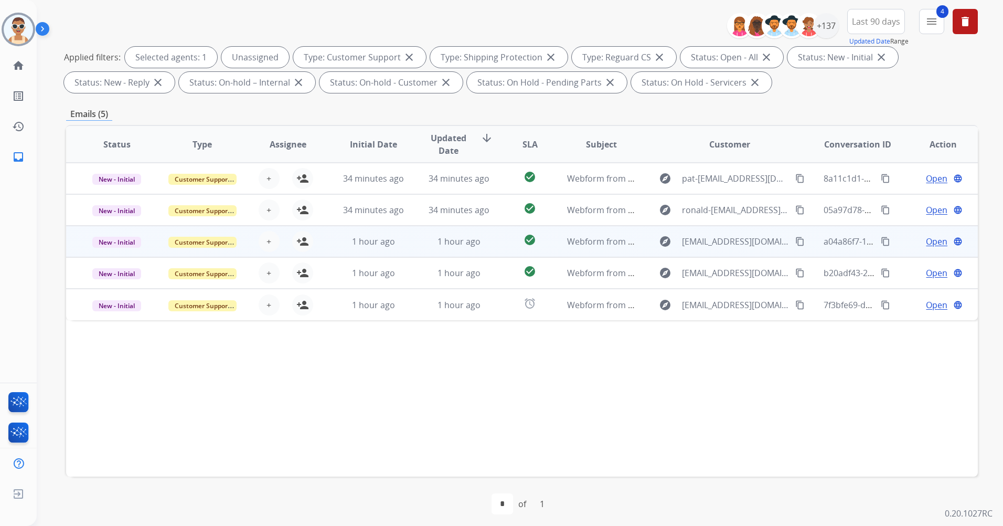
scroll to position [122, 0]
